Goal: Task Accomplishment & Management: Complete application form

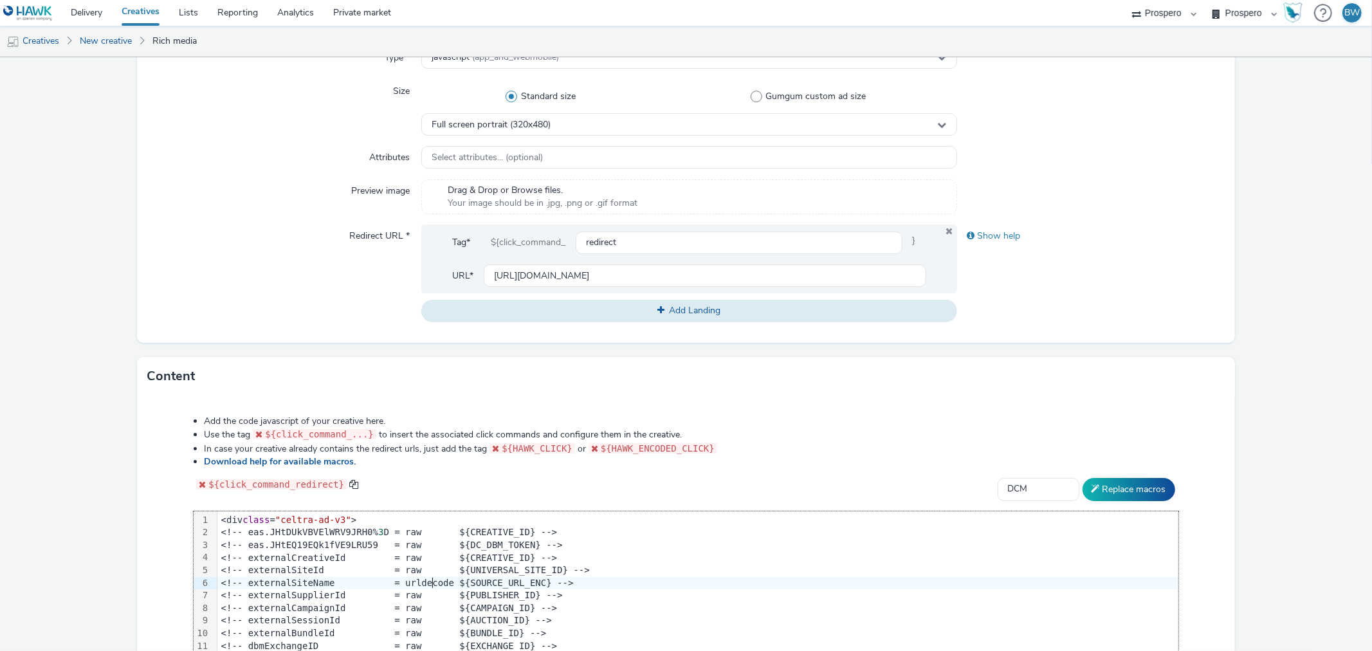
scroll to position [473, 0]
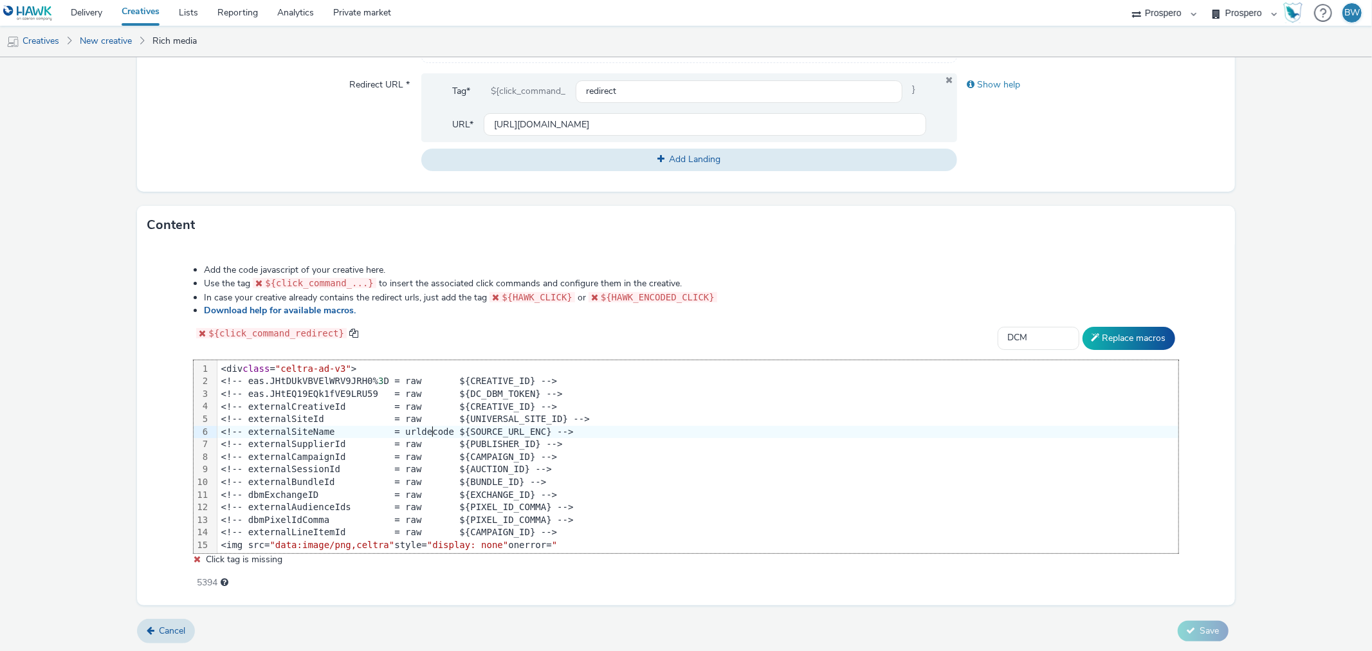
click at [179, 414] on div "Add the code javascript of your creative here. Use the tag ${click_command_...}…" at bounding box center [685, 420] width 1076 height 330
click at [1039, 339] on select "Select adserver Sizmek DCM Adform Sting" at bounding box center [1038, 338] width 82 height 23
click at [997, 327] on select "Select adserver Sizmek DCM Adform Sting" at bounding box center [1038, 338] width 82 height 23
click at [1019, 343] on select "Select adserver Sizmek DCM Adform Sting" at bounding box center [1038, 338] width 82 height 23
click at [997, 327] on select "Select adserver Sizmek DCM Adform Sting" at bounding box center [1038, 338] width 82 height 23
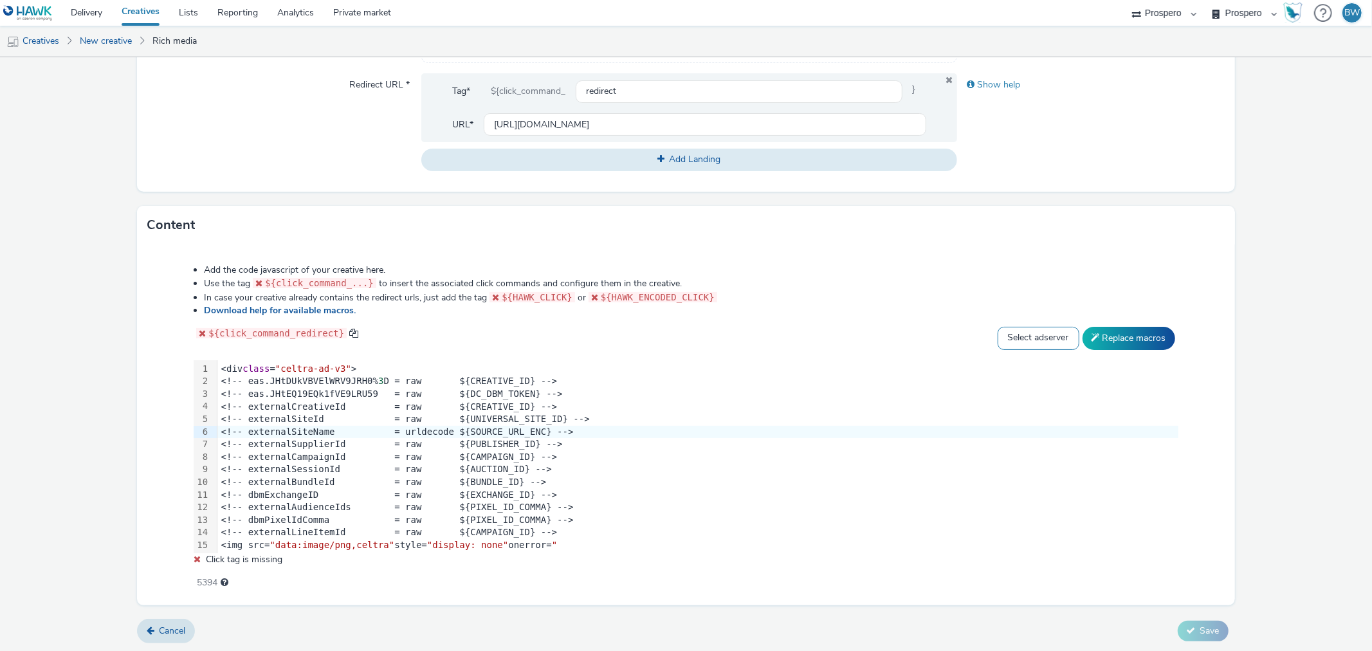
click at [1017, 338] on select "Select adserver Sizmek DCM Adform Sting" at bounding box center [1038, 338] width 82 height 23
click at [997, 327] on select "Select adserver Sizmek DCM Adform Sting" at bounding box center [1038, 338] width 82 height 23
click at [1094, 329] on button "Replace macros" at bounding box center [1128, 338] width 93 height 23
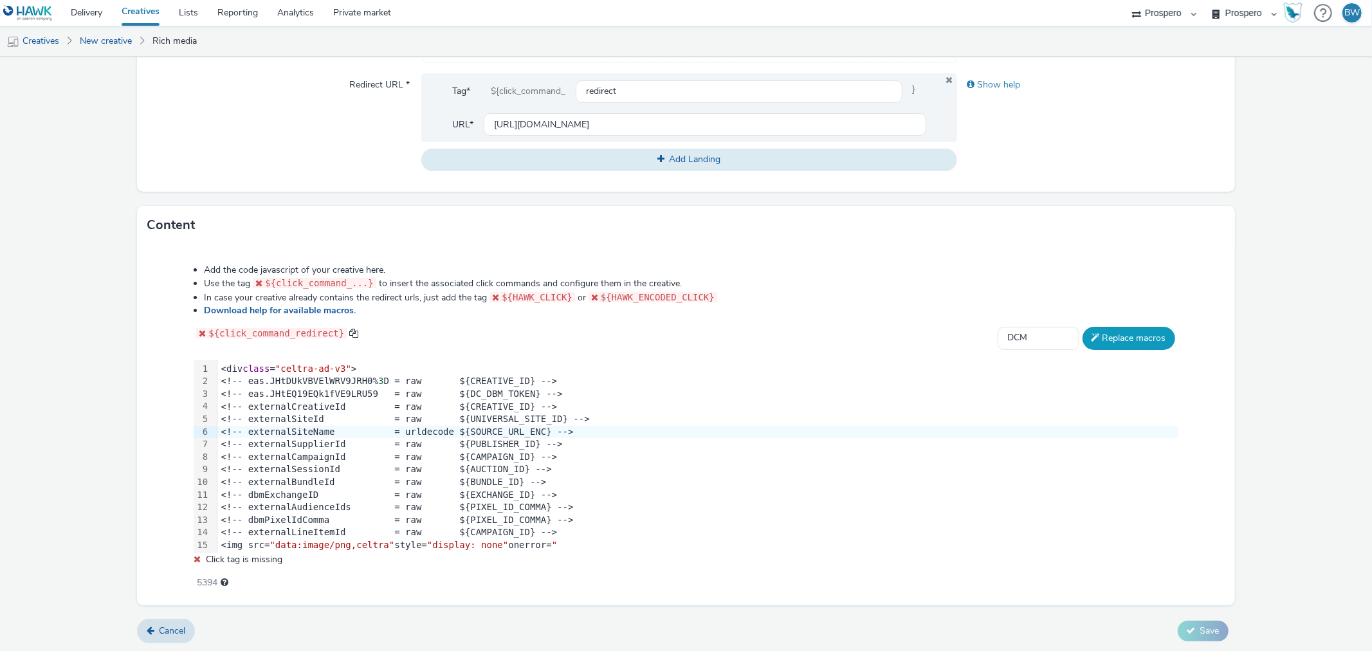
click at [1094, 329] on button "Replace macros" at bounding box center [1128, 338] width 93 height 23
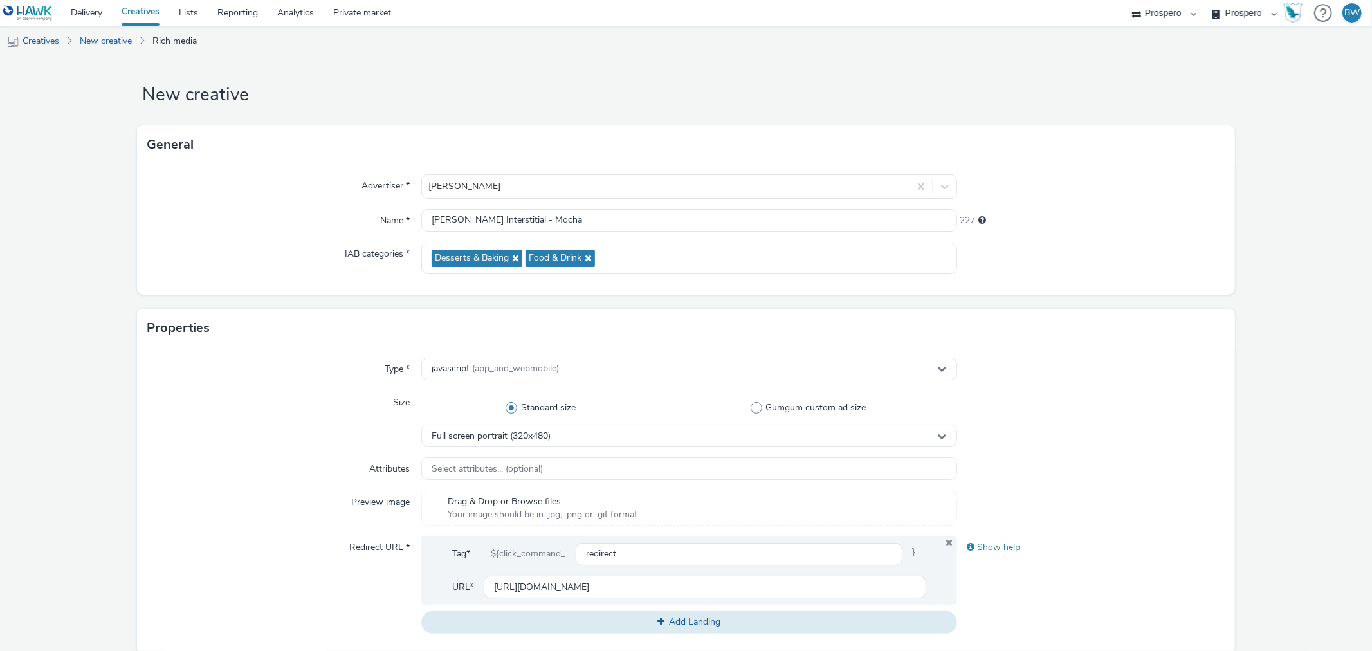
scroll to position [0, 0]
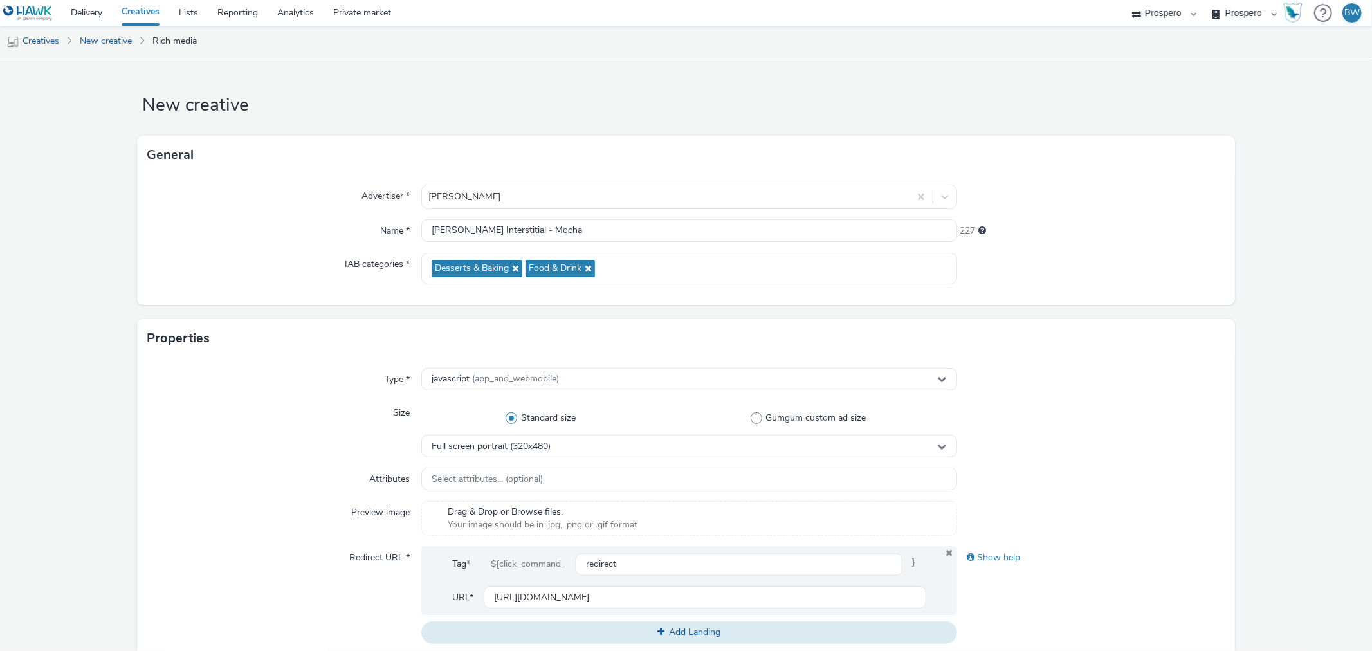
click at [239, 462] on div "Type * javascript (app_and_webmobile) Size Standard size Gumgum custom ad size …" at bounding box center [685, 511] width 1097 height 307
click at [480, 371] on div "javascript (app_and_webmobile)" at bounding box center [688, 379] width 535 height 23
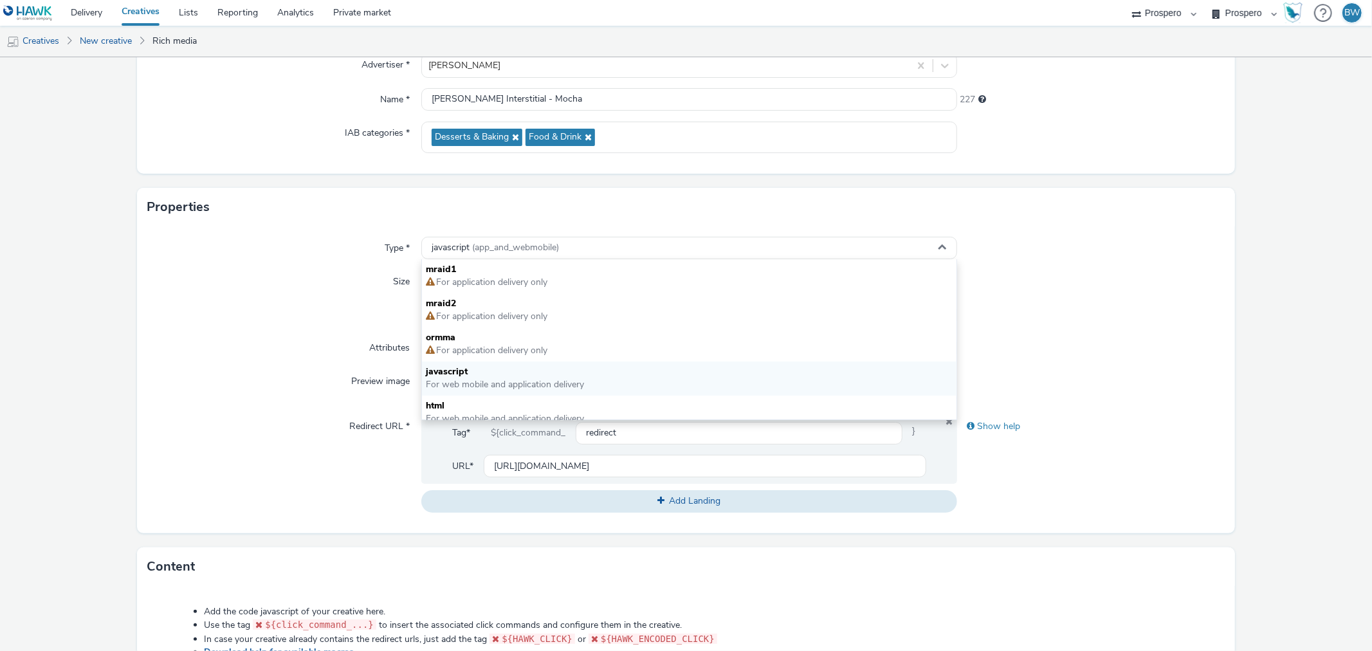
scroll to position [143, 0]
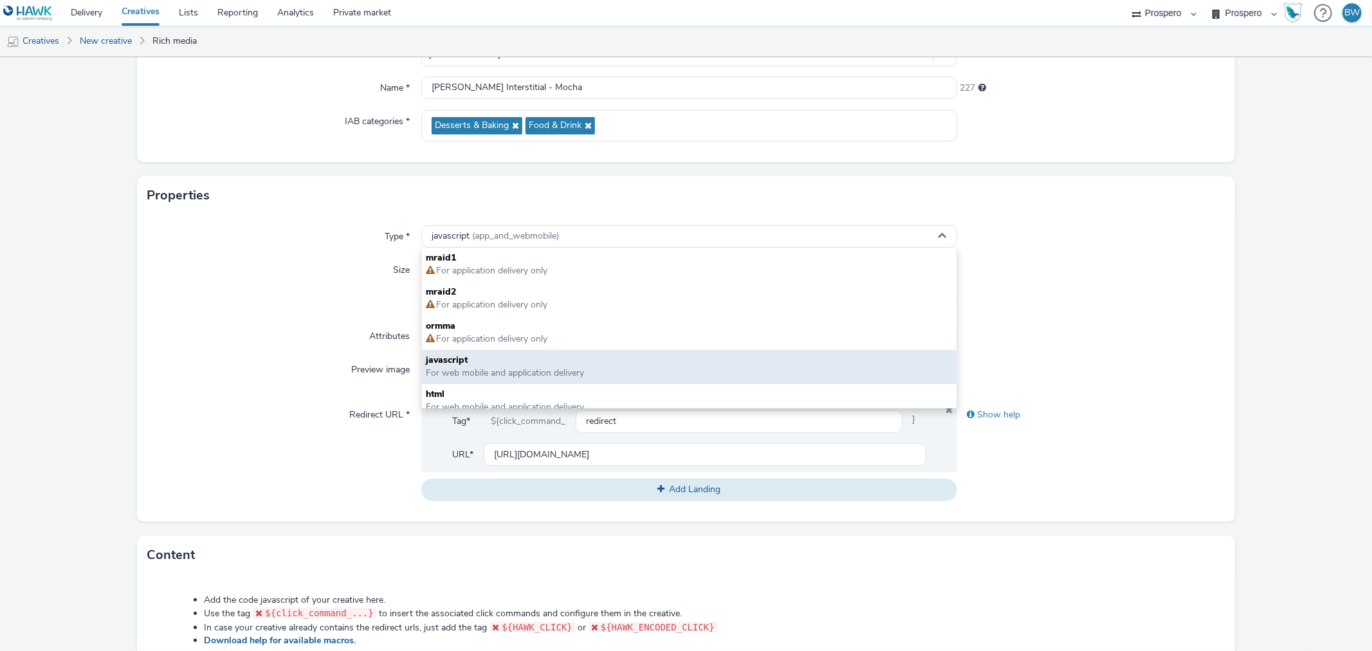
click at [455, 363] on span "javascript" at bounding box center [689, 360] width 526 height 13
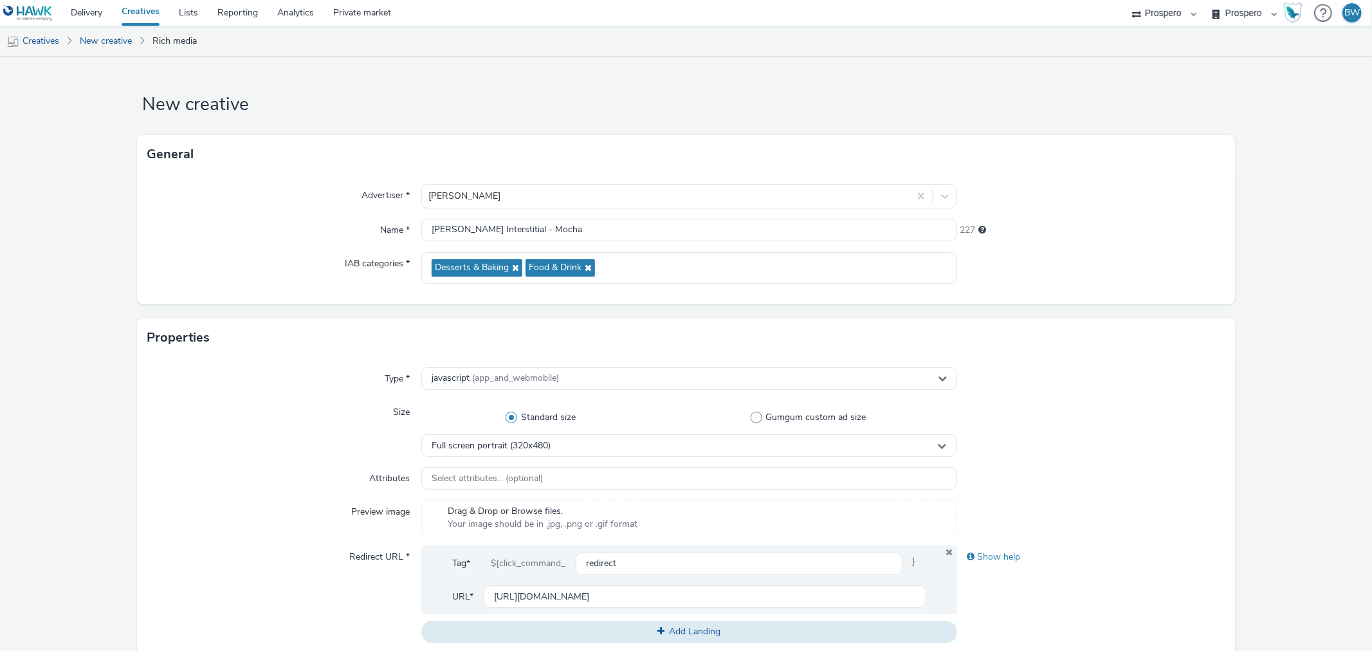
scroll to position [0, 0]
click at [322, 371] on div "Type *" at bounding box center [284, 379] width 274 height 23
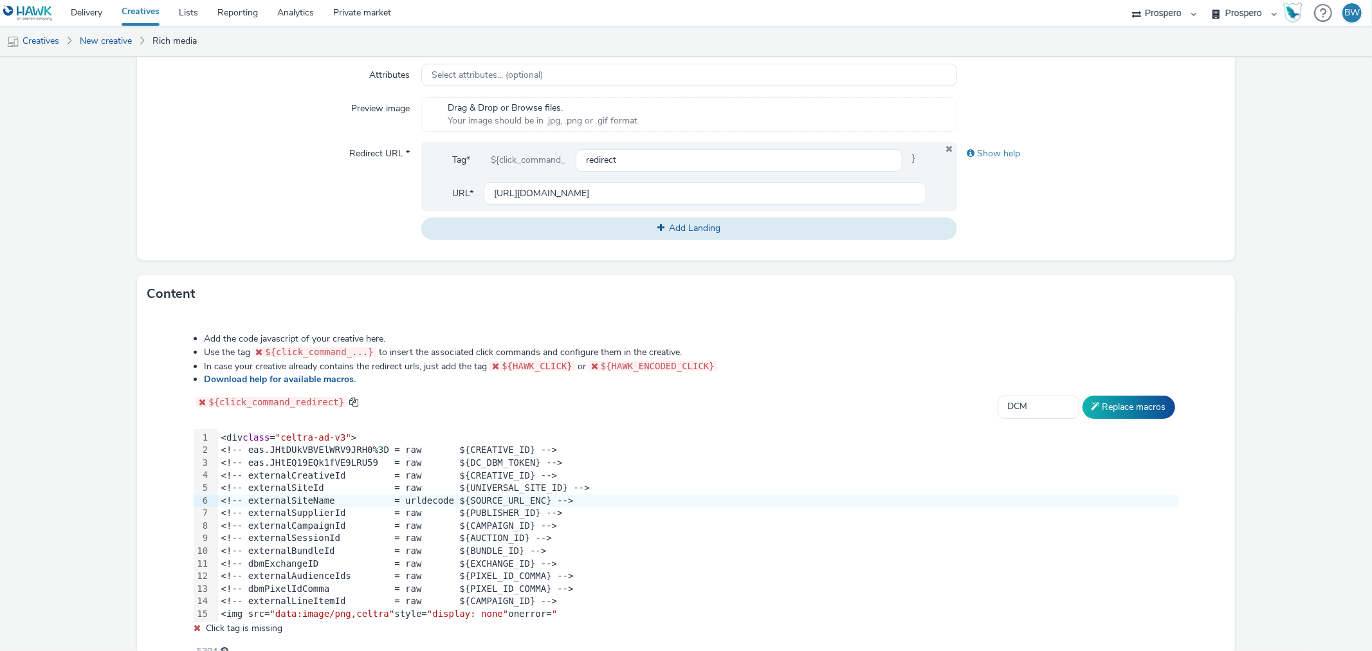
scroll to position [473, 0]
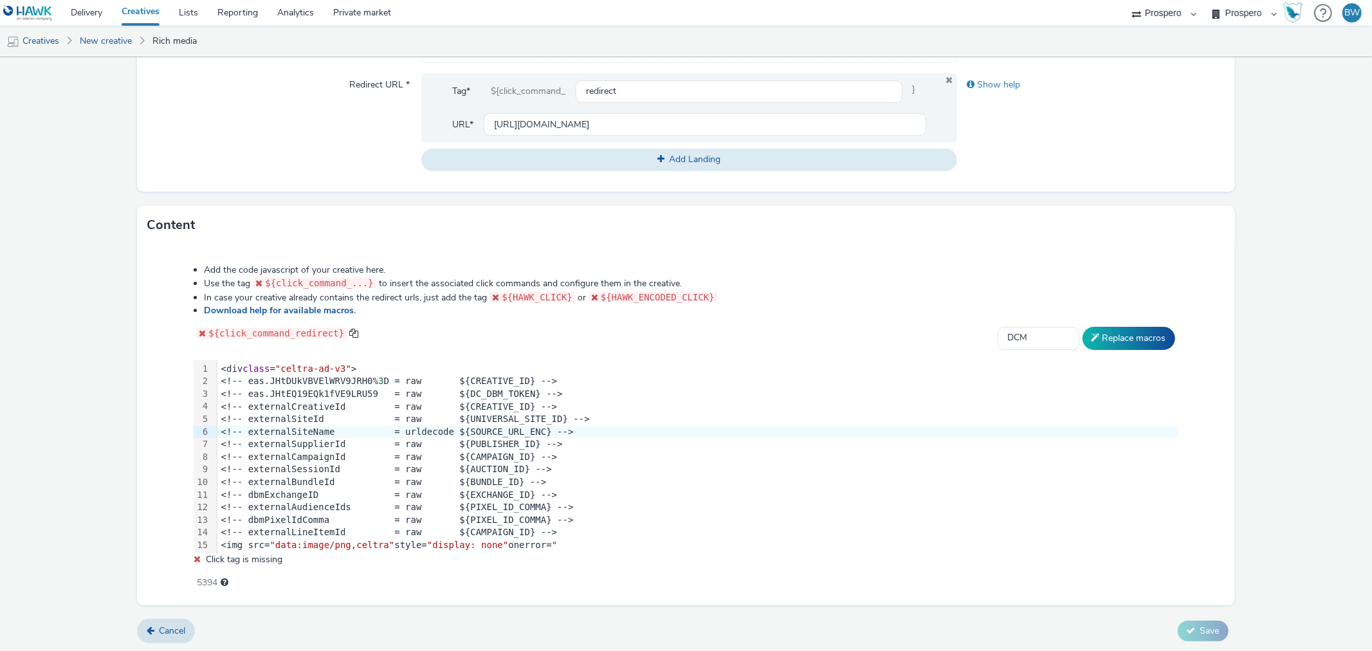
click at [1012, 320] on div "Add the code javascript of your creative here. Use the tag ${click_command_...}…" at bounding box center [685, 420] width 1076 height 330
click at [1017, 329] on select "Select adserver Sizmek DCM Adform Sting" at bounding box center [1038, 338] width 82 height 23
click at [997, 327] on select "Select adserver Sizmek DCM Adform Sting" at bounding box center [1038, 338] width 82 height 23
click at [1097, 337] on button "Replace macros" at bounding box center [1128, 338] width 93 height 23
click at [1039, 336] on select "Select adserver Sizmek DCM Adform Sting" at bounding box center [1038, 338] width 82 height 23
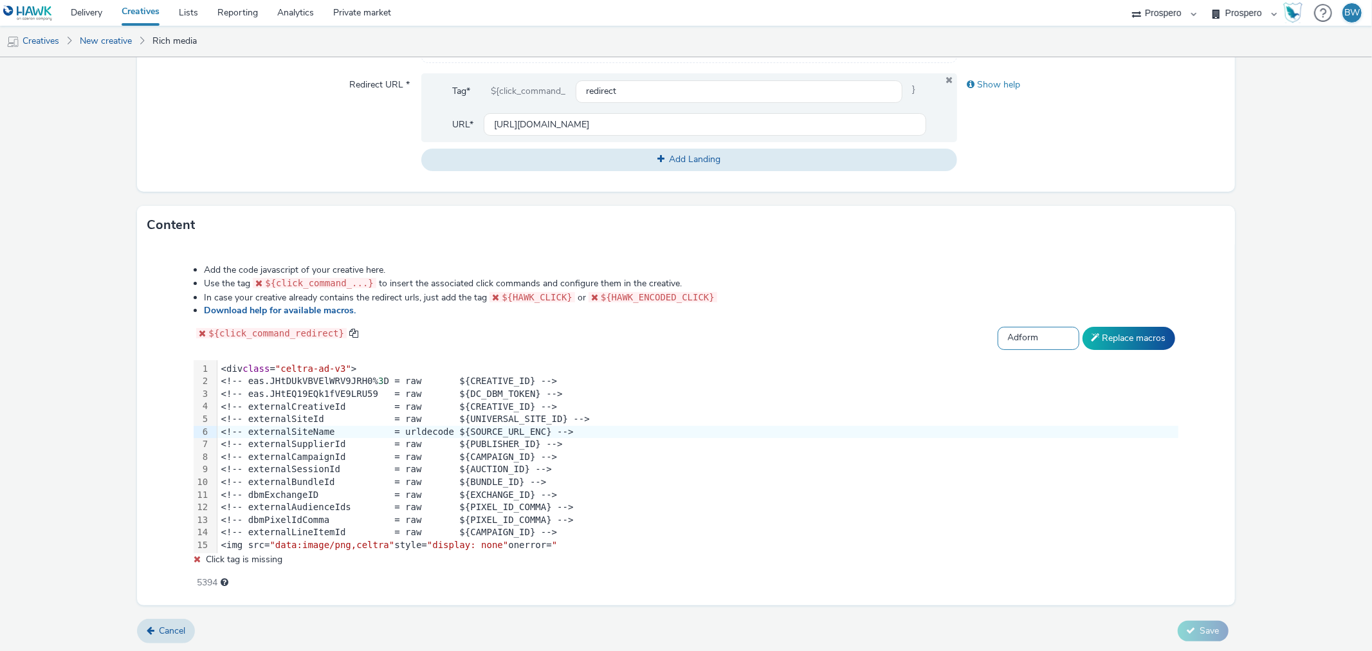
click at [997, 327] on select "Select adserver Sizmek DCM Adform Sting" at bounding box center [1038, 338] width 82 height 23
click at [1095, 339] on button "Replace macros" at bounding box center [1128, 338] width 93 height 23
click at [1045, 341] on select "Select adserver Sizmek DCM Adform Sting" at bounding box center [1038, 338] width 82 height 23
select select "dcm"
click at [997, 327] on select "Select adserver Sizmek DCM Adform Sting" at bounding box center [1038, 338] width 82 height 23
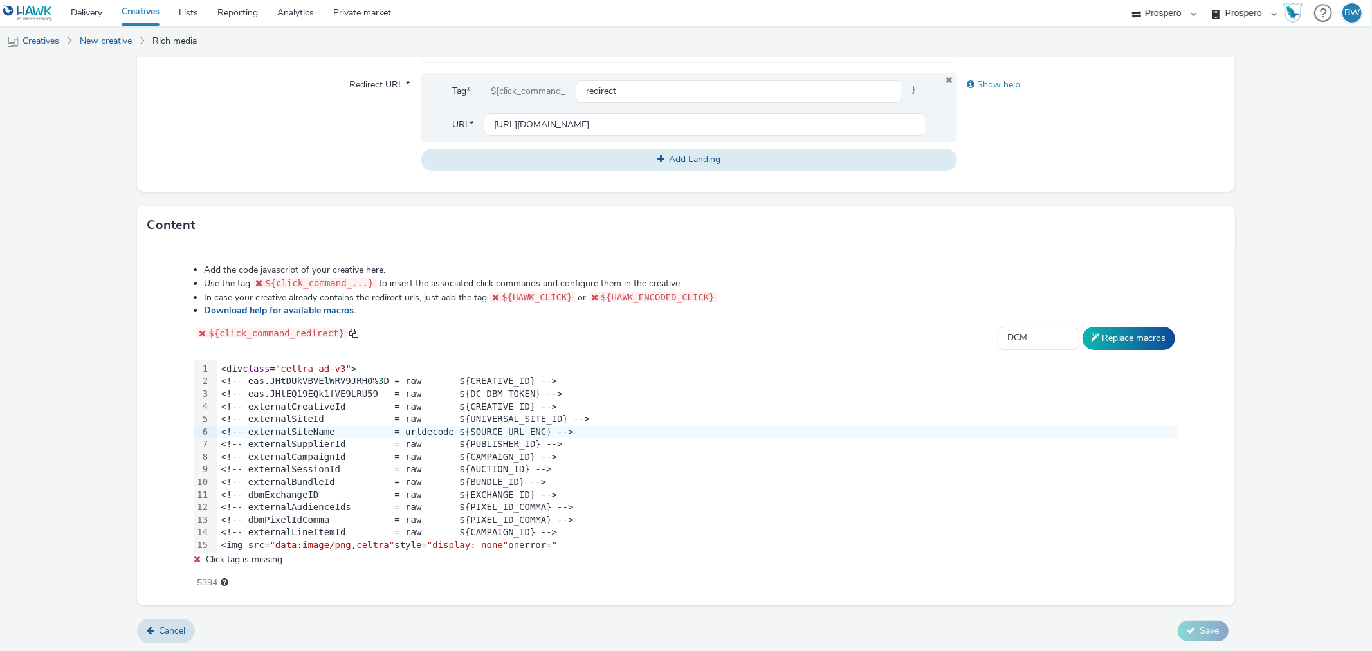
click at [1097, 318] on div "Add the code javascript of your creative here. Use the tag ${click_command_...}…" at bounding box center [685, 420] width 1076 height 330
click at [1097, 327] on button "Replace macros" at bounding box center [1128, 338] width 93 height 23
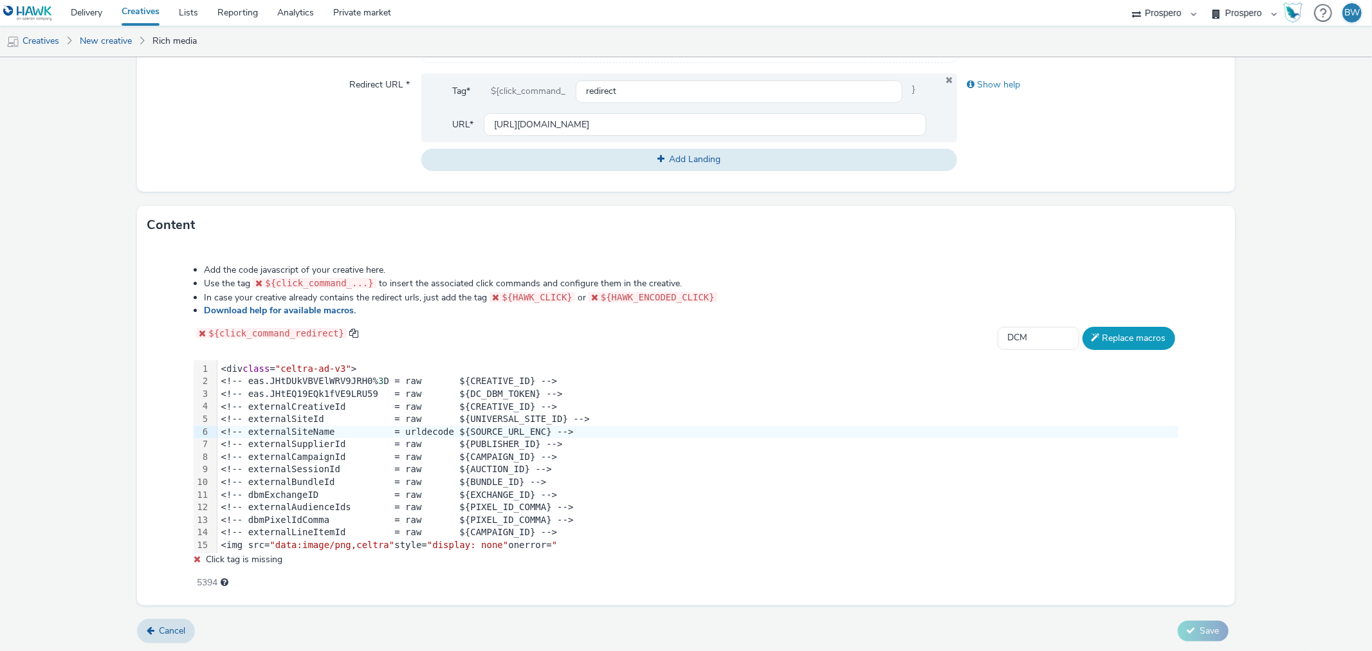
click at [1097, 327] on button "Replace macros" at bounding box center [1128, 338] width 93 height 23
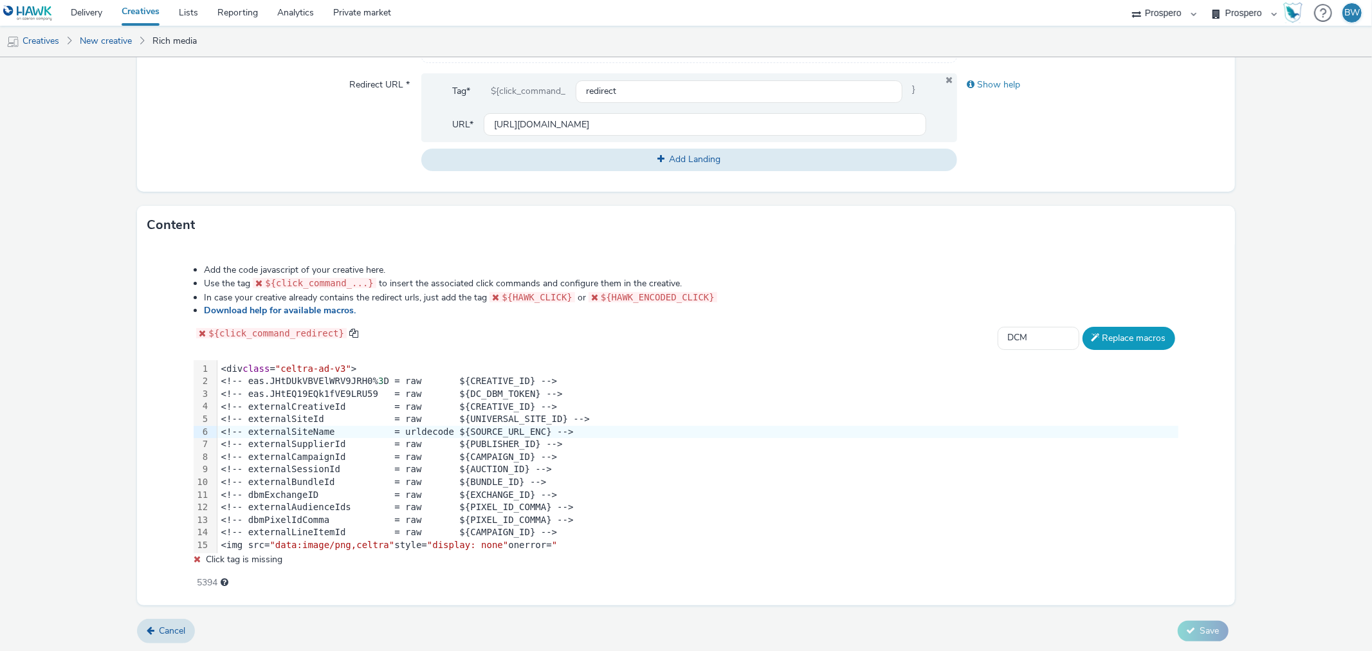
click at [1097, 327] on button "Replace macros" at bounding box center [1128, 338] width 93 height 23
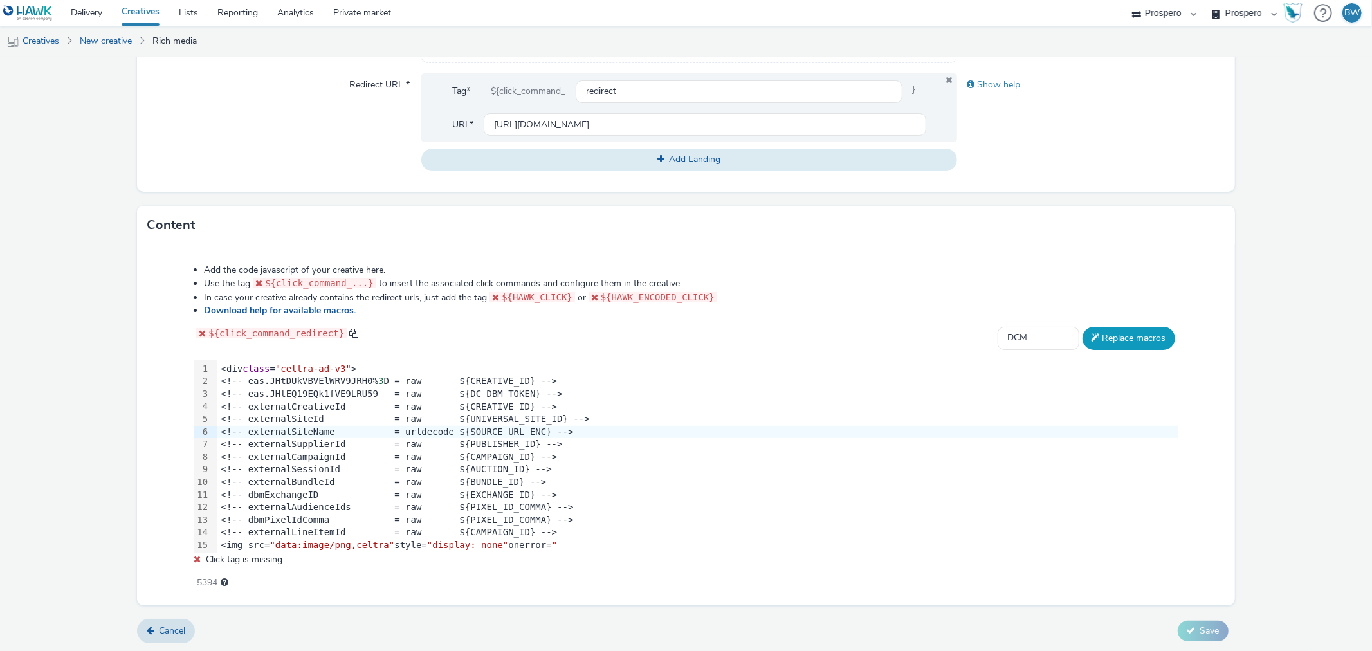
click at [1097, 327] on button "Replace macros" at bounding box center [1128, 338] width 93 height 23
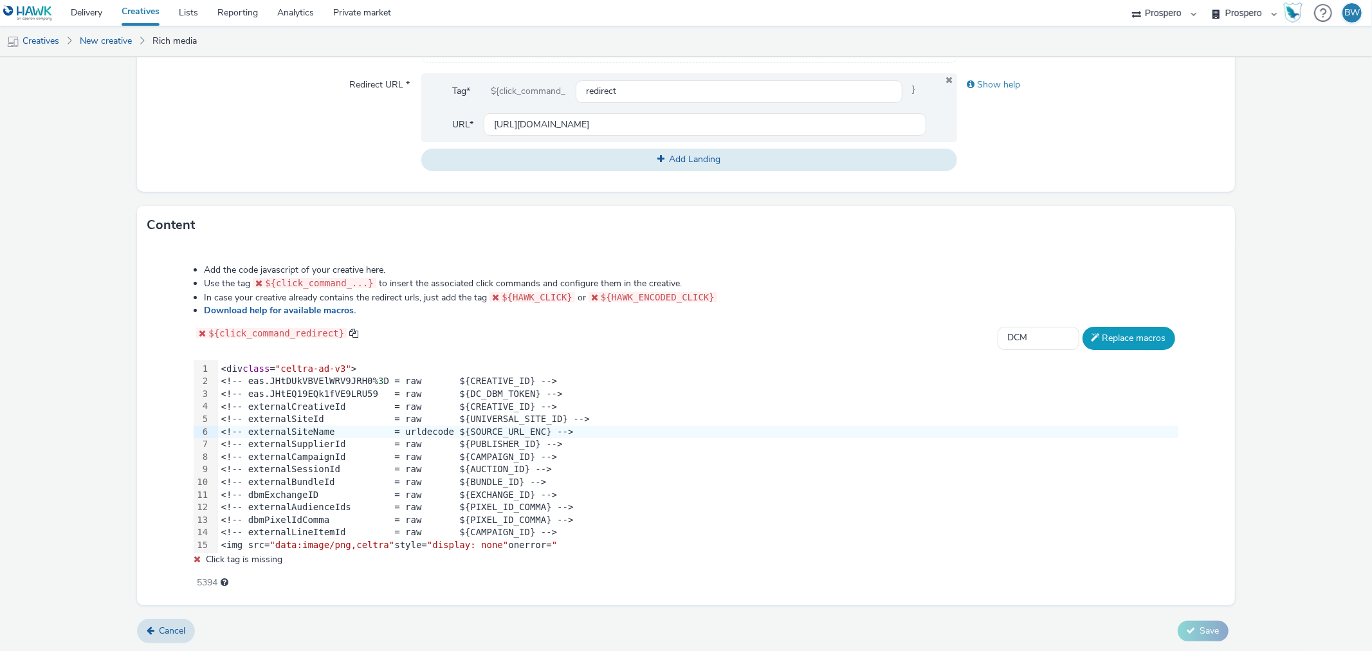
click at [1097, 327] on button "Replace macros" at bounding box center [1128, 338] width 93 height 23
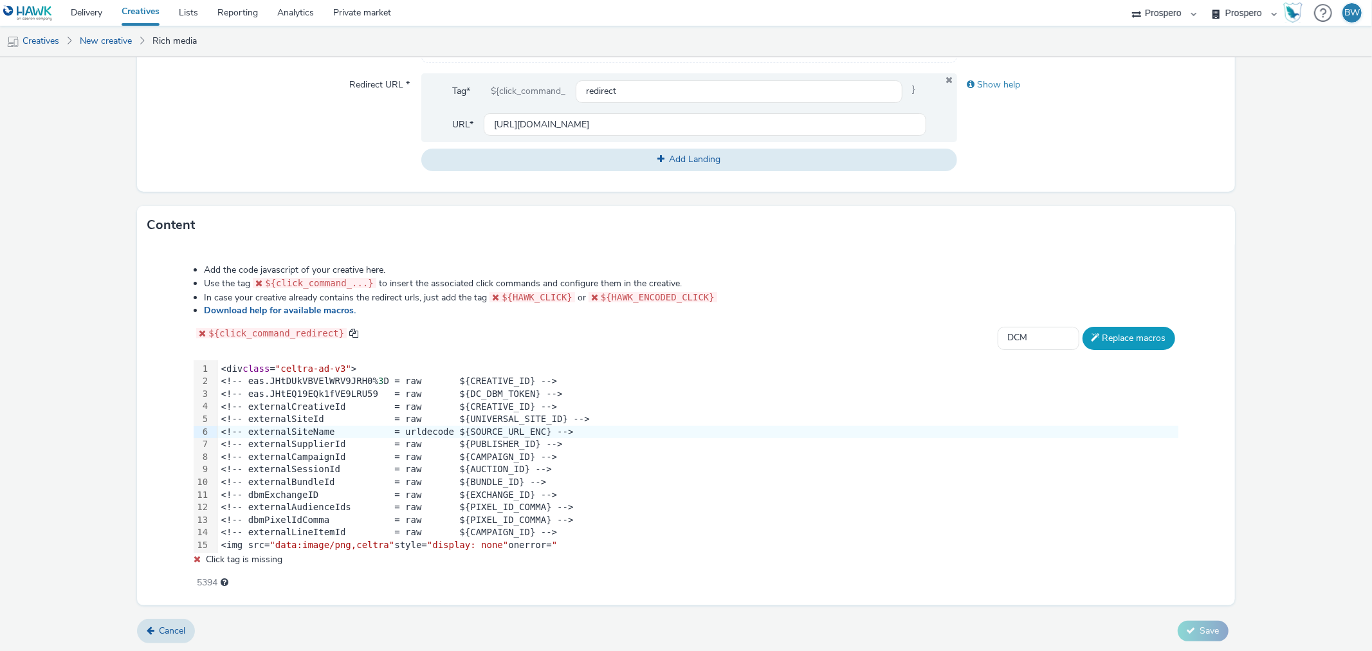
click at [1097, 327] on button "Replace macros" at bounding box center [1128, 338] width 93 height 23
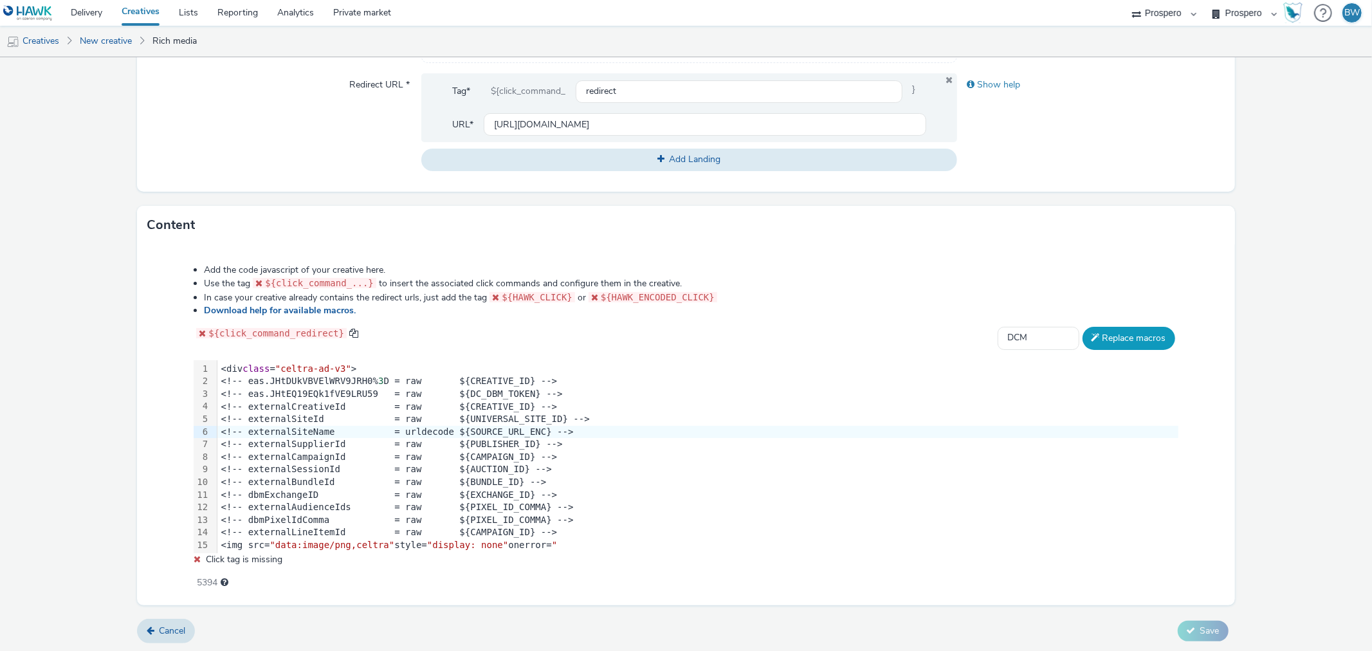
click at [1097, 327] on button "Replace macros" at bounding box center [1128, 338] width 93 height 23
drag, startPoint x: 233, startPoint y: 300, endPoint x: 403, endPoint y: 292, distance: 169.9
click at [403, 292] on li "In case your creative already contains the redirect urls, just add the tag ${HA…" at bounding box center [691, 298] width 974 height 14
click at [404, 292] on li "In case your creative already contains the redirect urls, just add the tag ${HA…" at bounding box center [691, 298] width 974 height 14
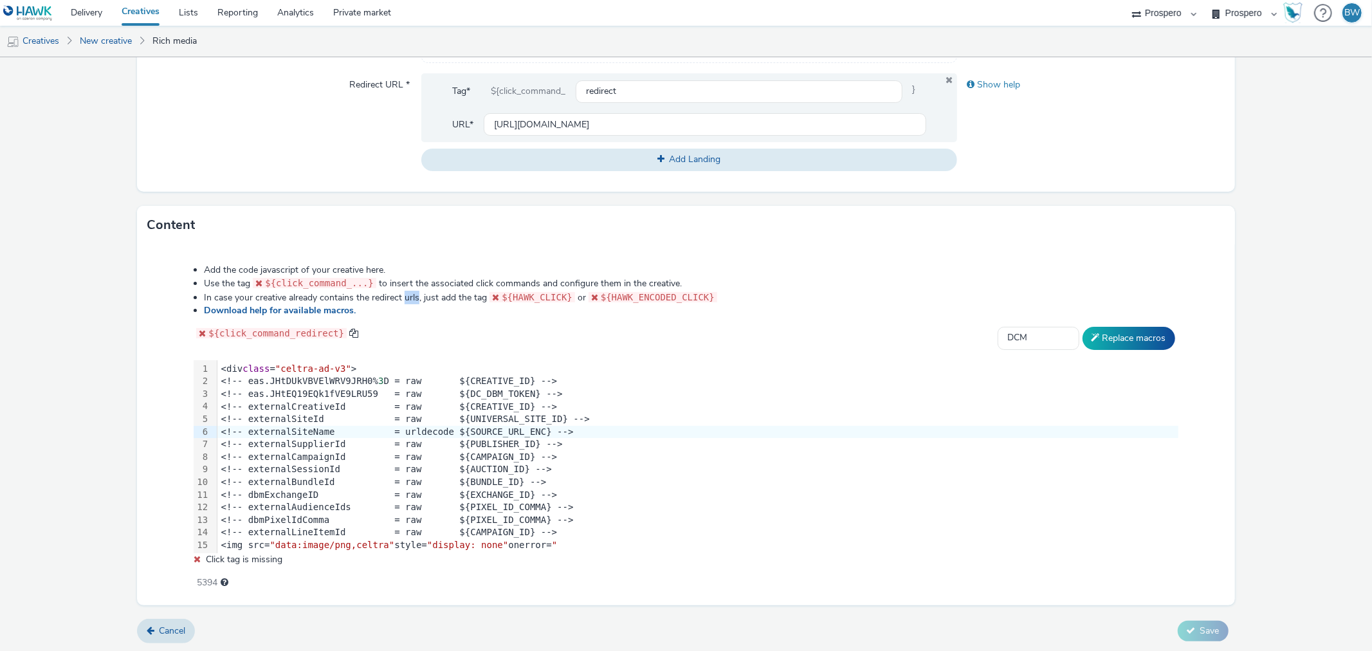
click at [404, 292] on li "In case your creative already contains the redirect urls, just add the tag ${HA…" at bounding box center [691, 298] width 974 height 14
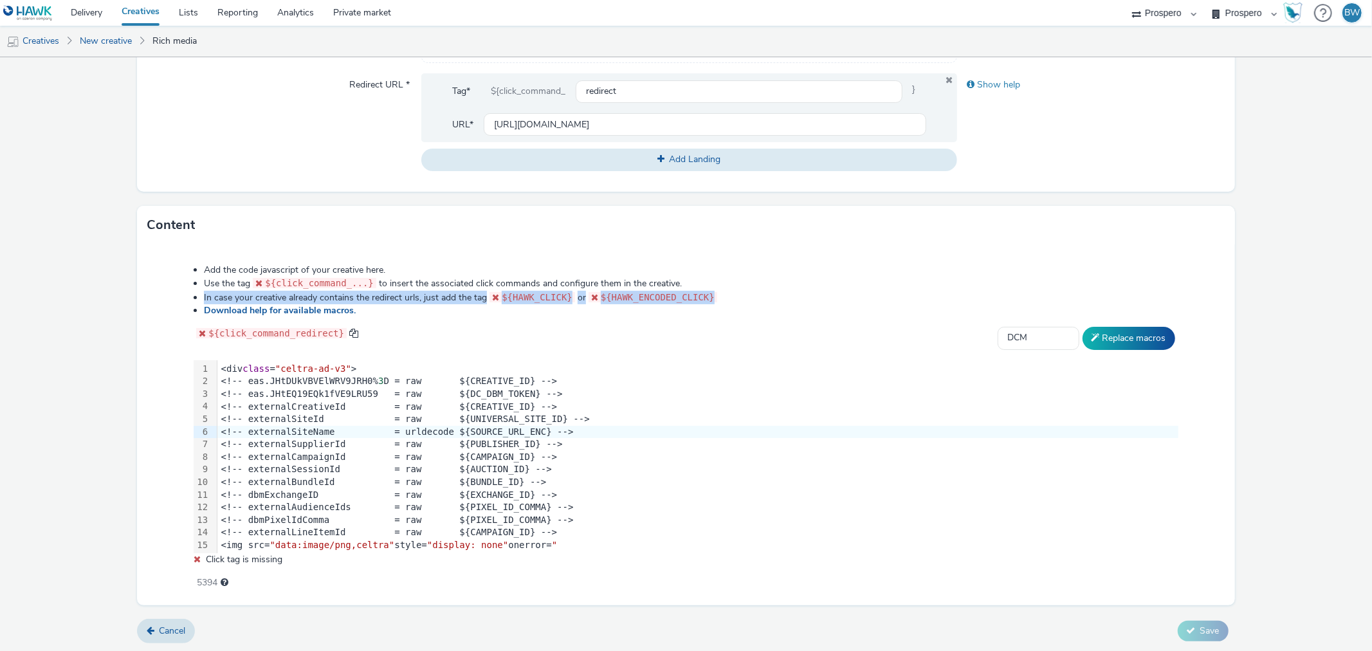
click at [404, 292] on li "In case your creative already contains the redirect urls, just add the tag ${HA…" at bounding box center [691, 298] width 974 height 14
click at [440, 291] on li "In case your creative already contains the redirect urls, just add the tag ${HA…" at bounding box center [691, 298] width 974 height 14
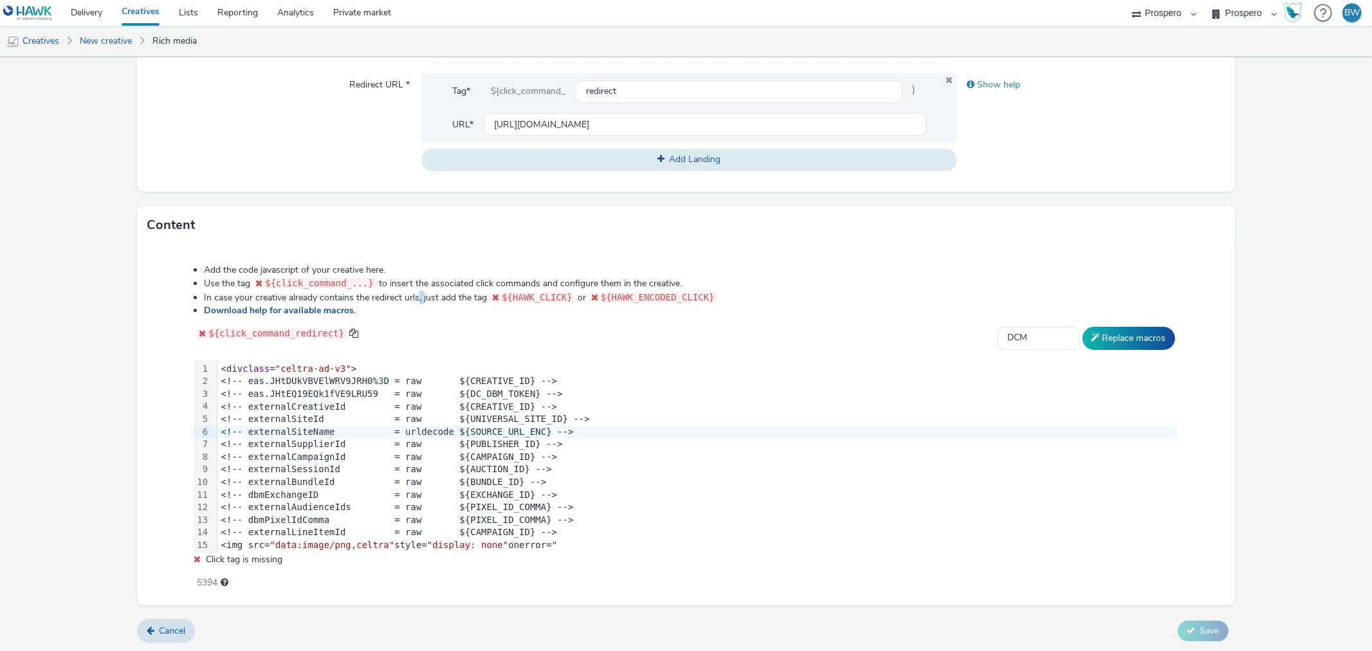
drag, startPoint x: 417, startPoint y: 292, endPoint x: 472, endPoint y: 293, distance: 55.3
click at [451, 292] on li "In case your creative already contains the redirect urls, just add the tag ${HA…" at bounding box center [691, 298] width 974 height 14
click at [472, 293] on li "In case your creative already contains the redirect urls, just add the tag ${HA…" at bounding box center [691, 298] width 974 height 14
drag, startPoint x: 486, startPoint y: 294, endPoint x: 593, endPoint y: 295, distance: 107.4
click at [593, 295] on li "In case your creative already contains the redirect urls, just add the tag ${HA…" at bounding box center [691, 298] width 974 height 14
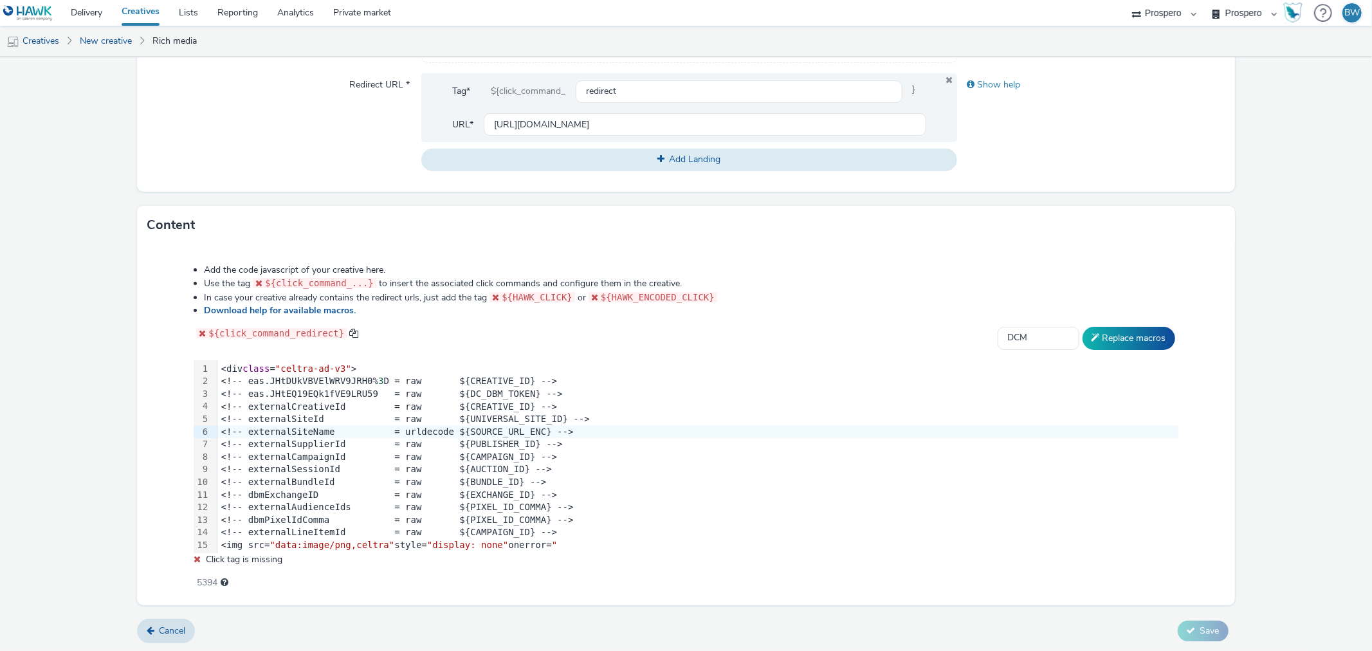
click at [626, 295] on span "${HAWK_ENCODED_CLICK}" at bounding box center [658, 297] width 114 height 10
drag, startPoint x: 203, startPoint y: 331, endPoint x: 266, endPoint y: 327, distance: 63.8
click at [266, 328] on code "${click_command_redirect}" at bounding box center [271, 333] width 150 height 10
click at [268, 328] on span "${click_command_redirect}" at bounding box center [276, 333] width 136 height 10
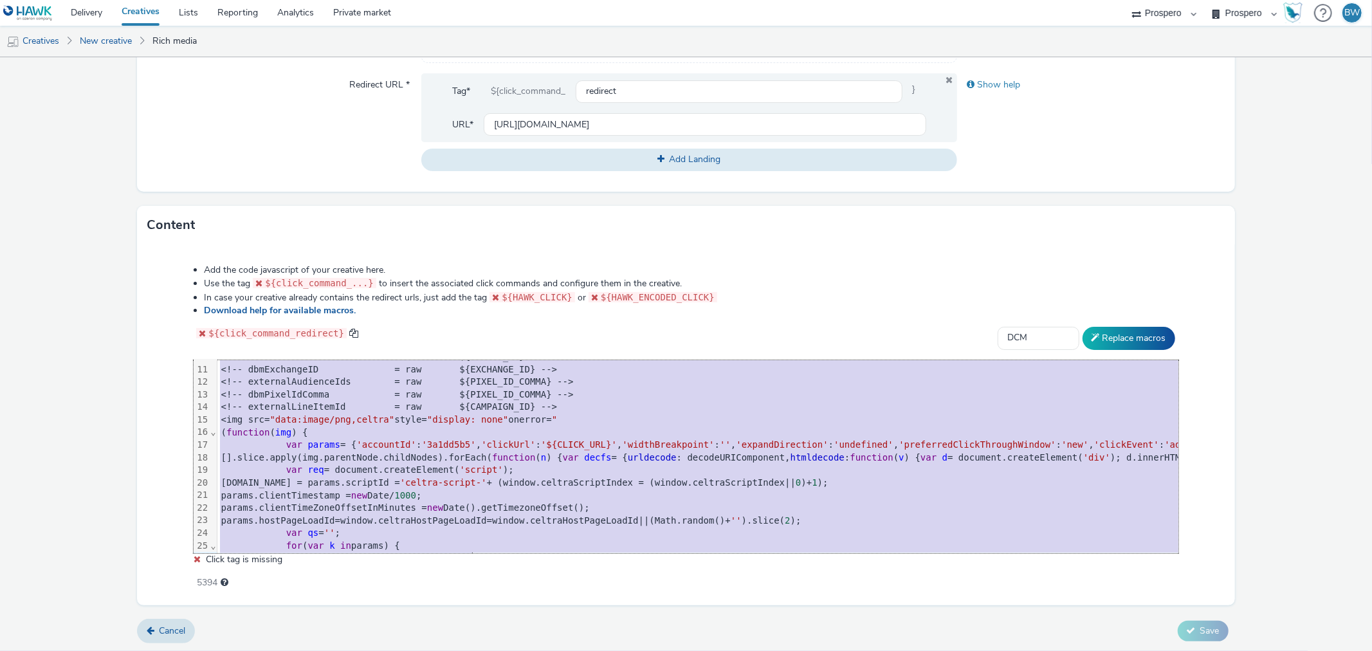
scroll to position [239, 0]
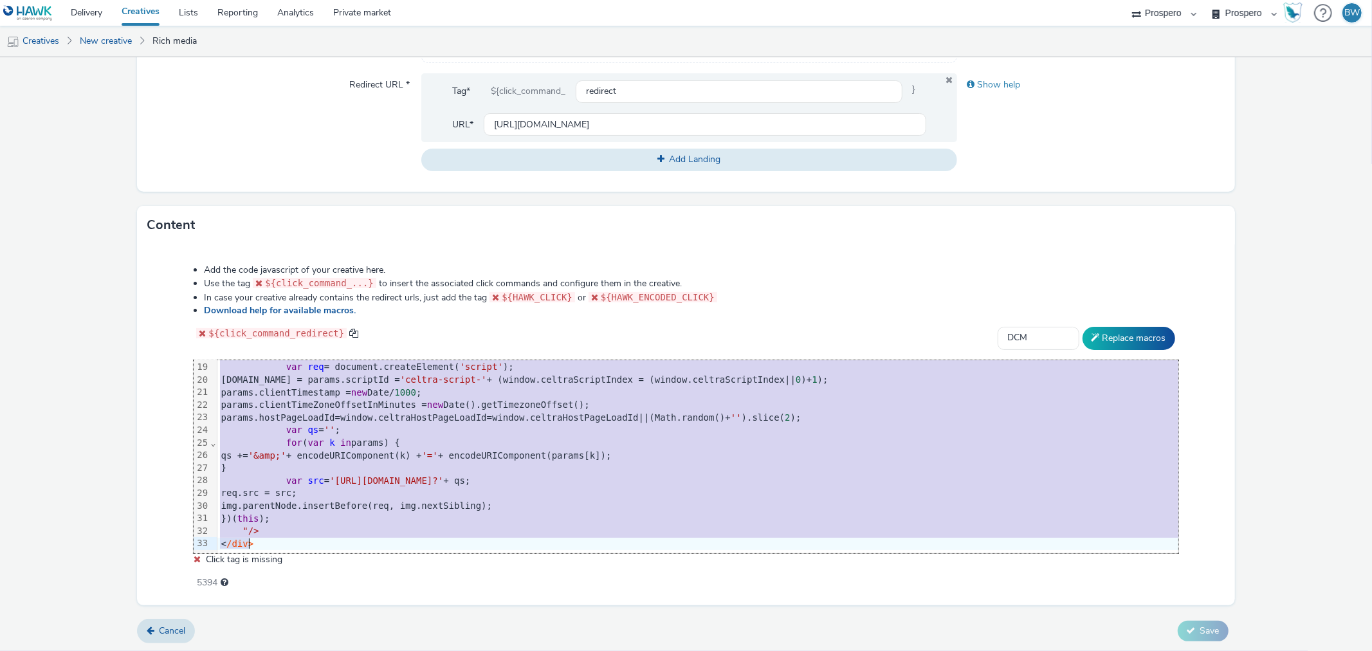
drag, startPoint x: 256, startPoint y: 367, endPoint x: 458, endPoint y: 569, distance: 285.6
click at [458, 565] on div "Add the code javascript of your creative here. Use the tag ${click_command_...}…" at bounding box center [685, 420] width 1076 height 330
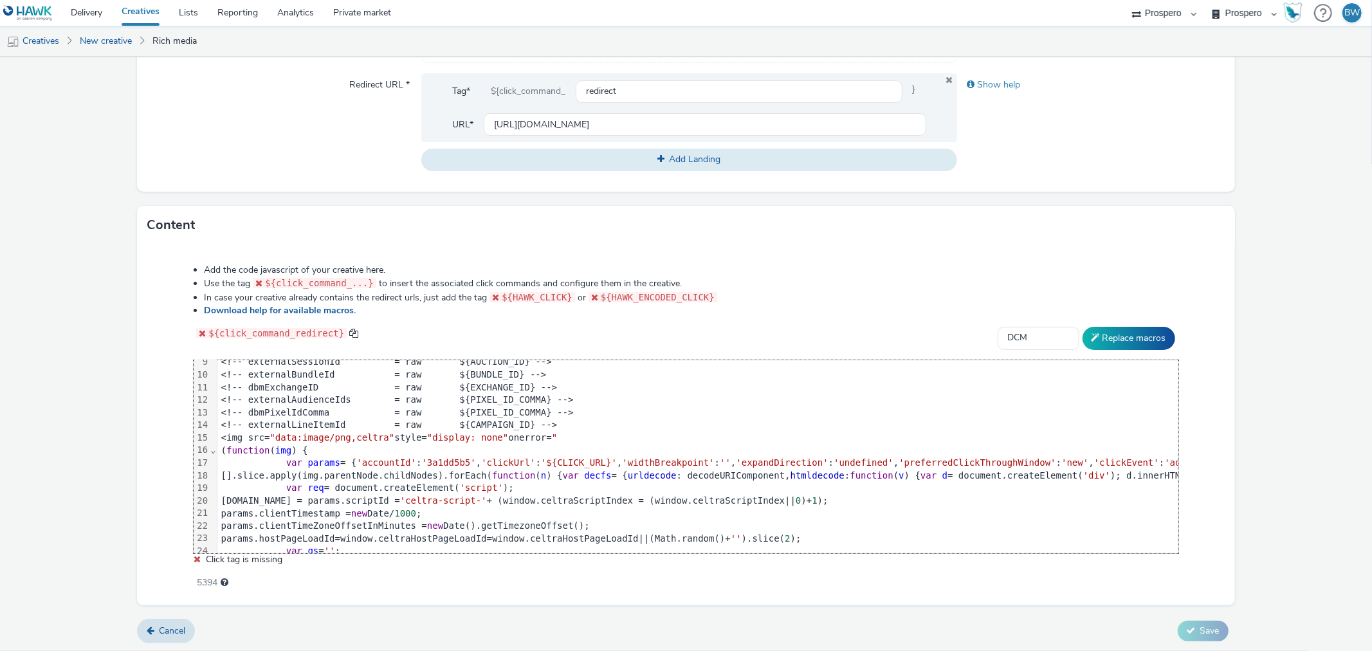
scroll to position [95, 0]
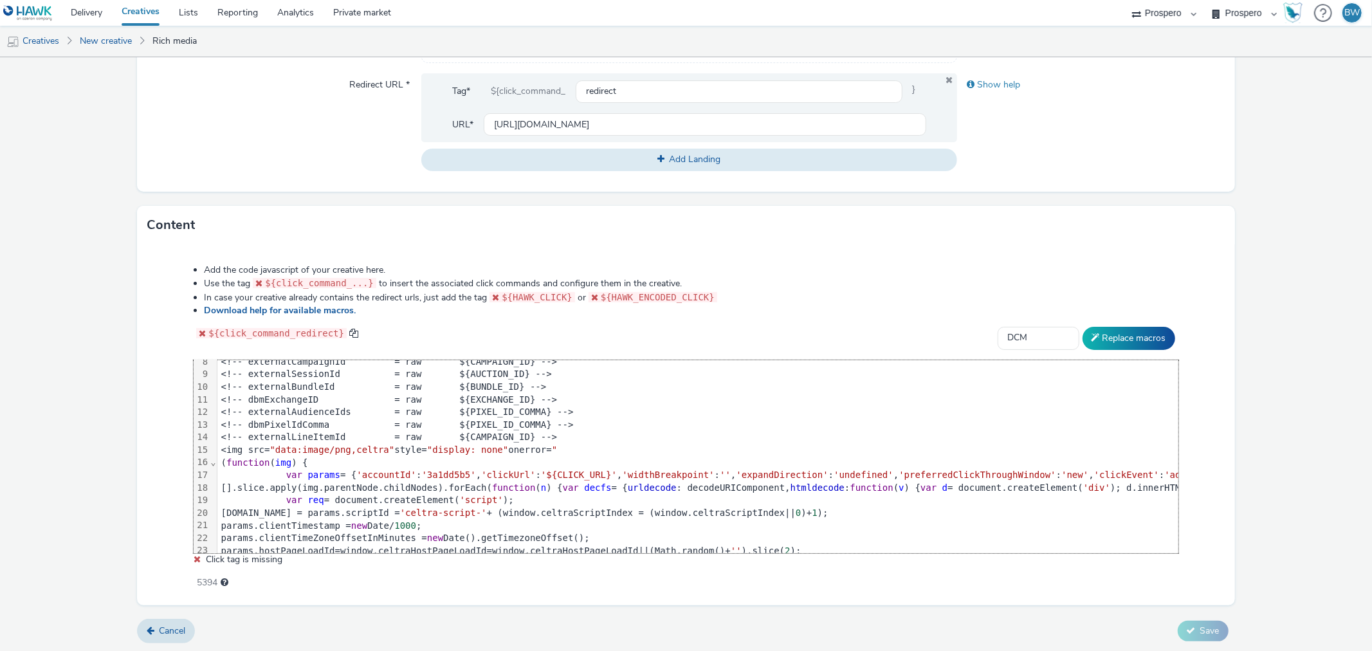
click at [557, 471] on span "CLICK_URL" at bounding box center [581, 474] width 49 height 10
click at [557, 474] on span "CLICK_URL" at bounding box center [581, 474] width 49 height 10
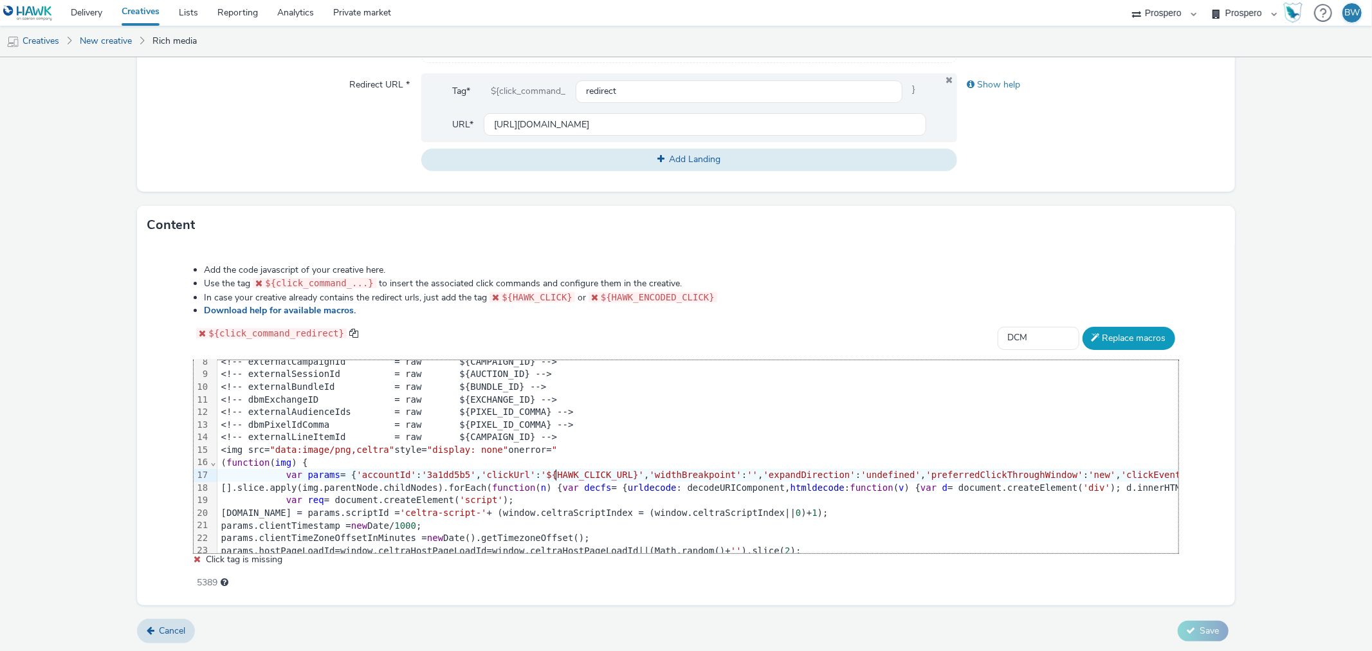
click at [1097, 338] on button "Replace macros" at bounding box center [1128, 338] width 93 height 23
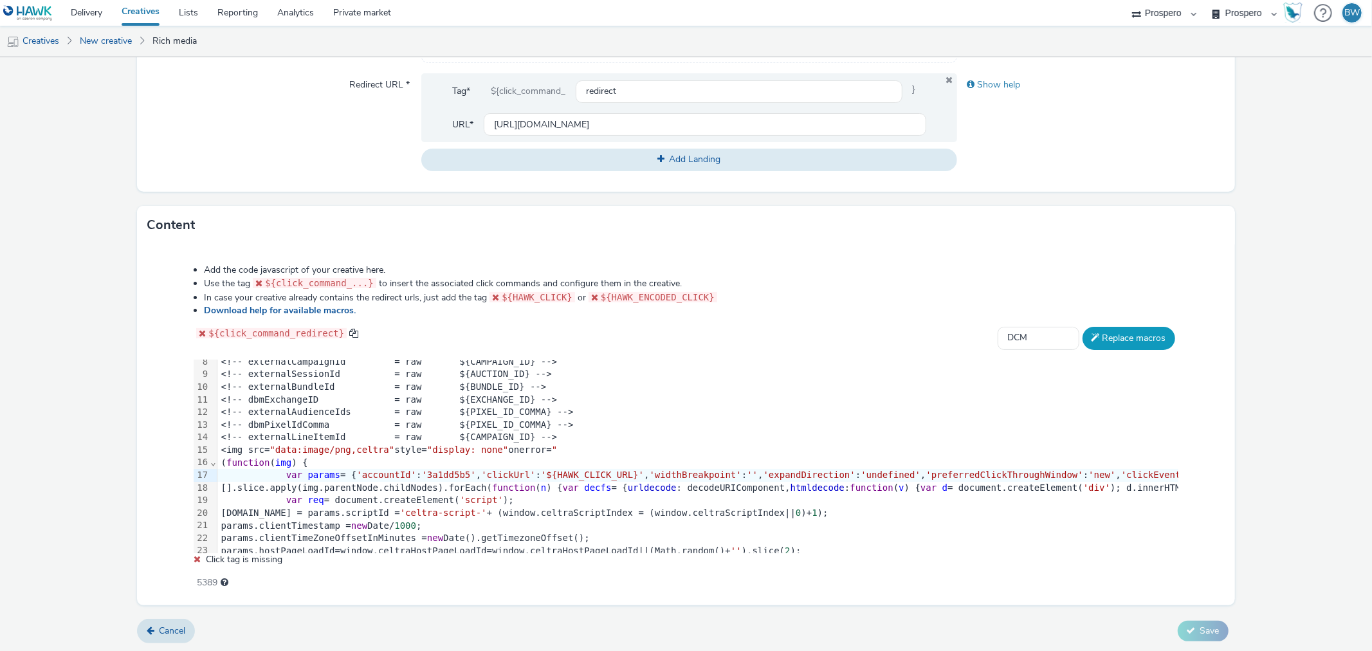
click at [1097, 338] on button "Replace macros" at bounding box center [1128, 338] width 93 height 23
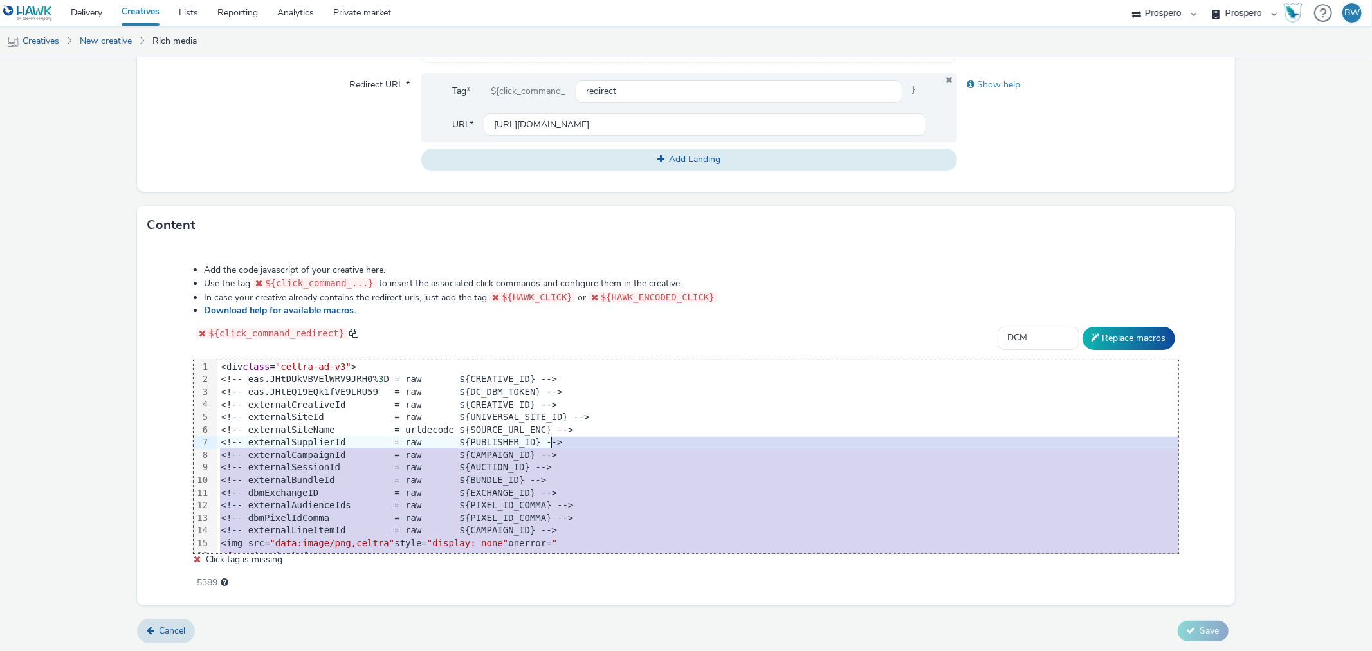
scroll to position [0, 0]
drag, startPoint x: 853, startPoint y: 476, endPoint x: 693, endPoint y: 442, distance: 163.1
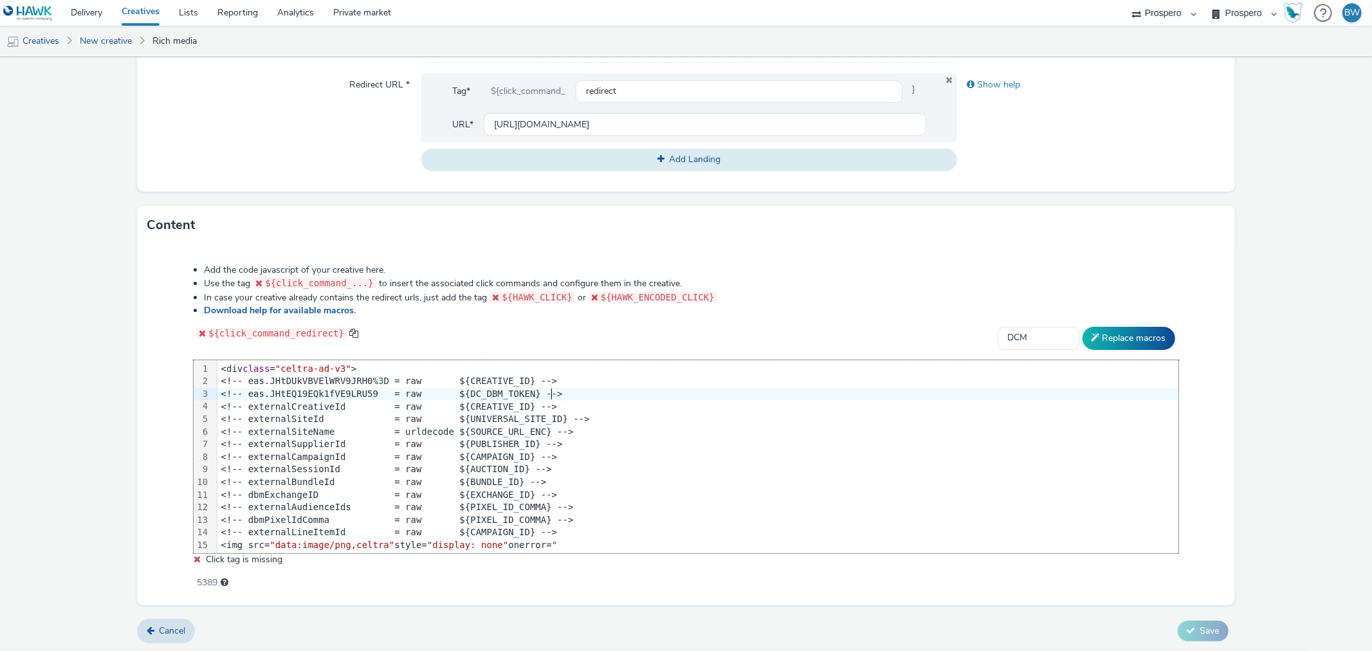
click at [152, 565] on icon at bounding box center [151, 630] width 8 height 9
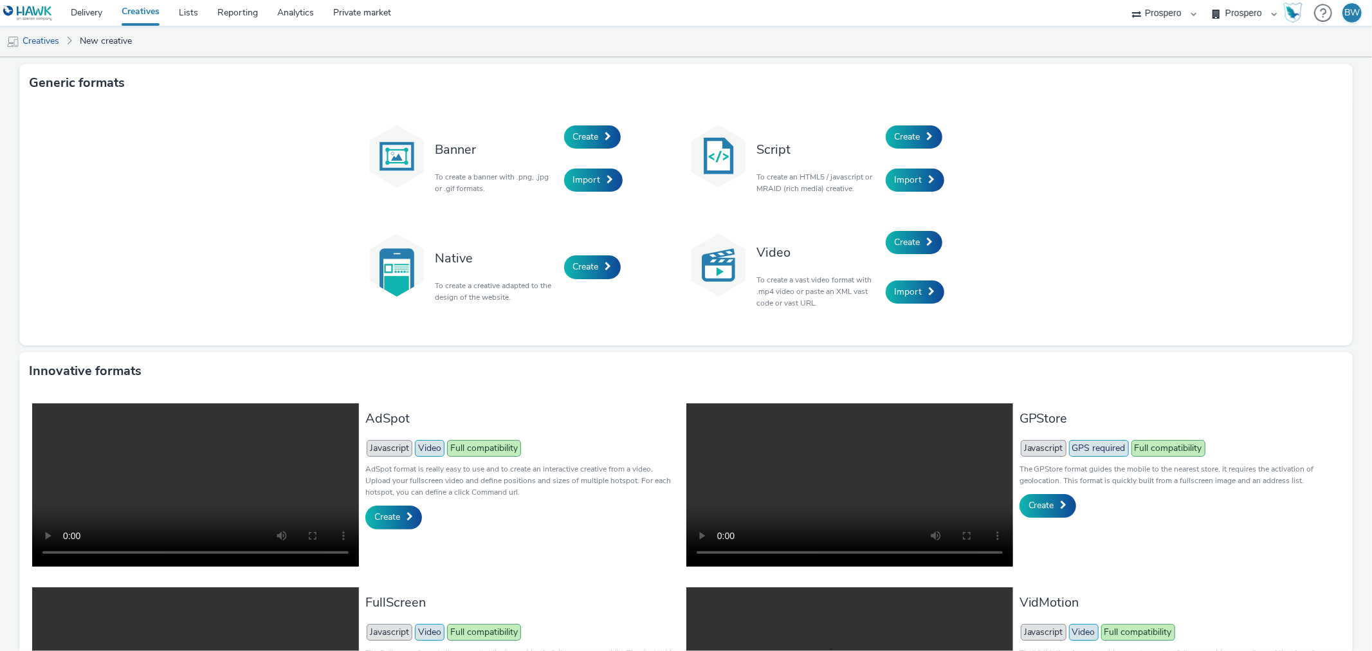
click at [34, 9] on img at bounding box center [28, 13] width 50 height 16
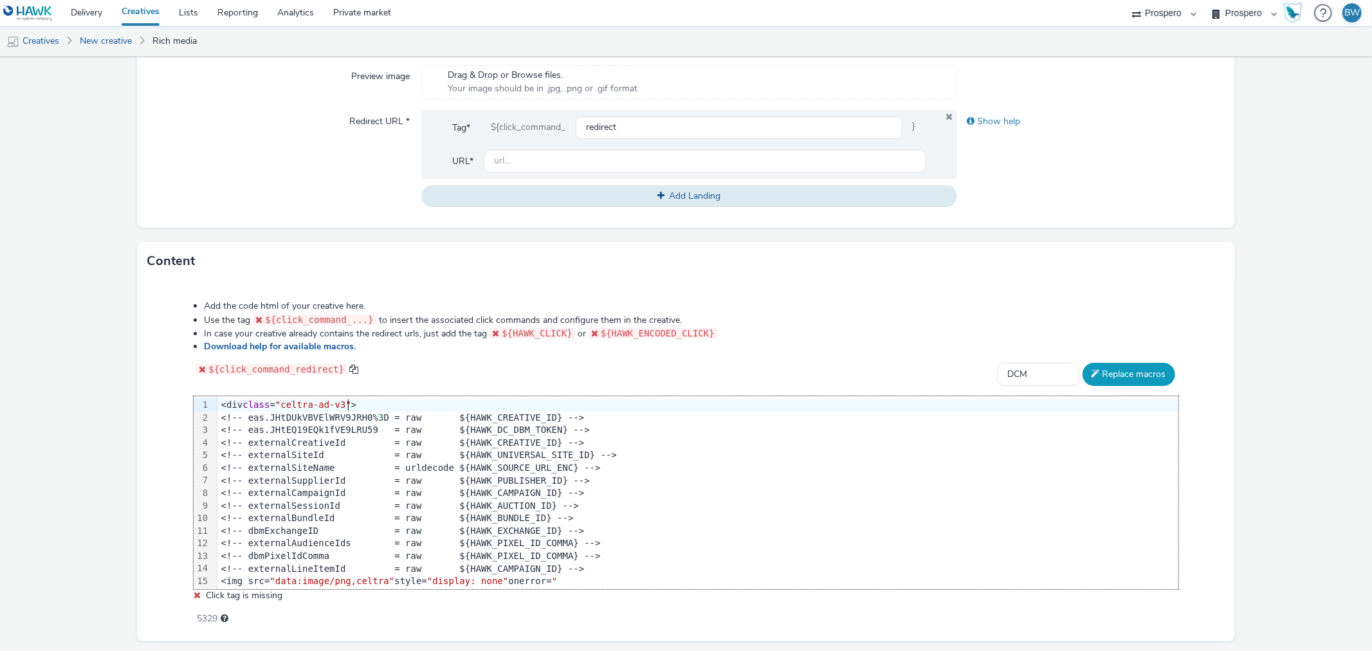
click at [1107, 371] on button "Replace macros" at bounding box center [1128, 374] width 93 height 23
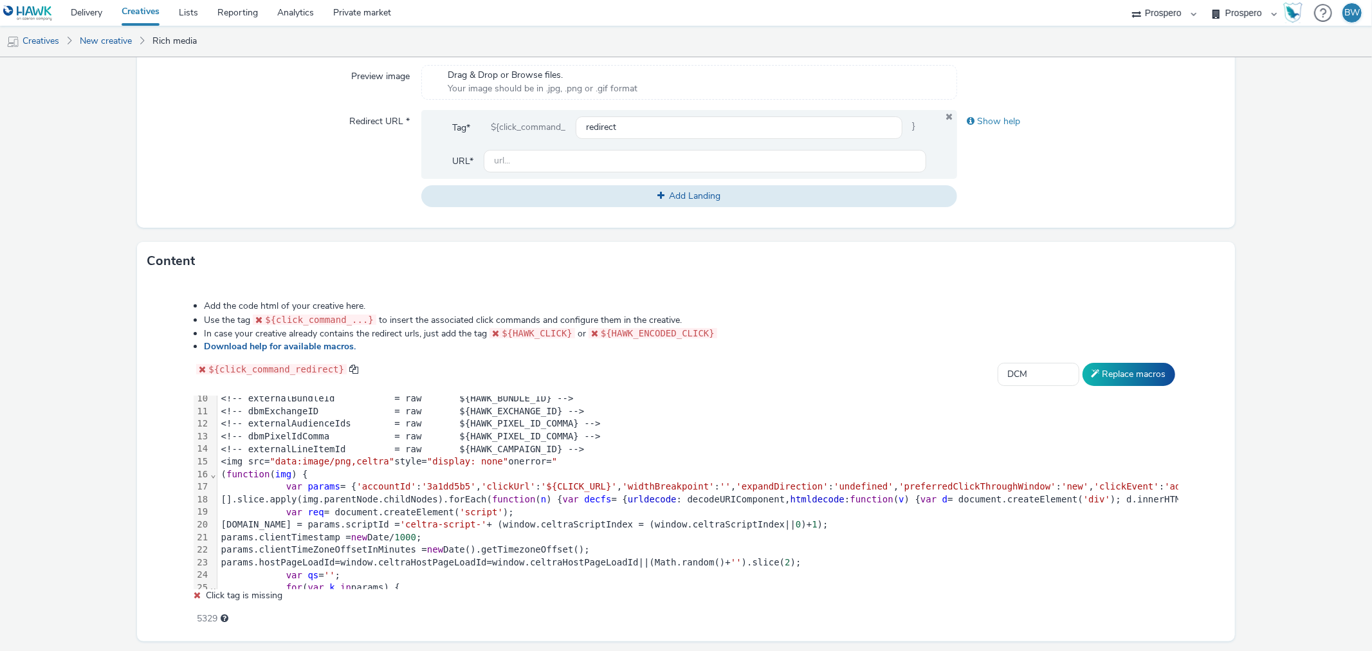
scroll to position [143, 0]
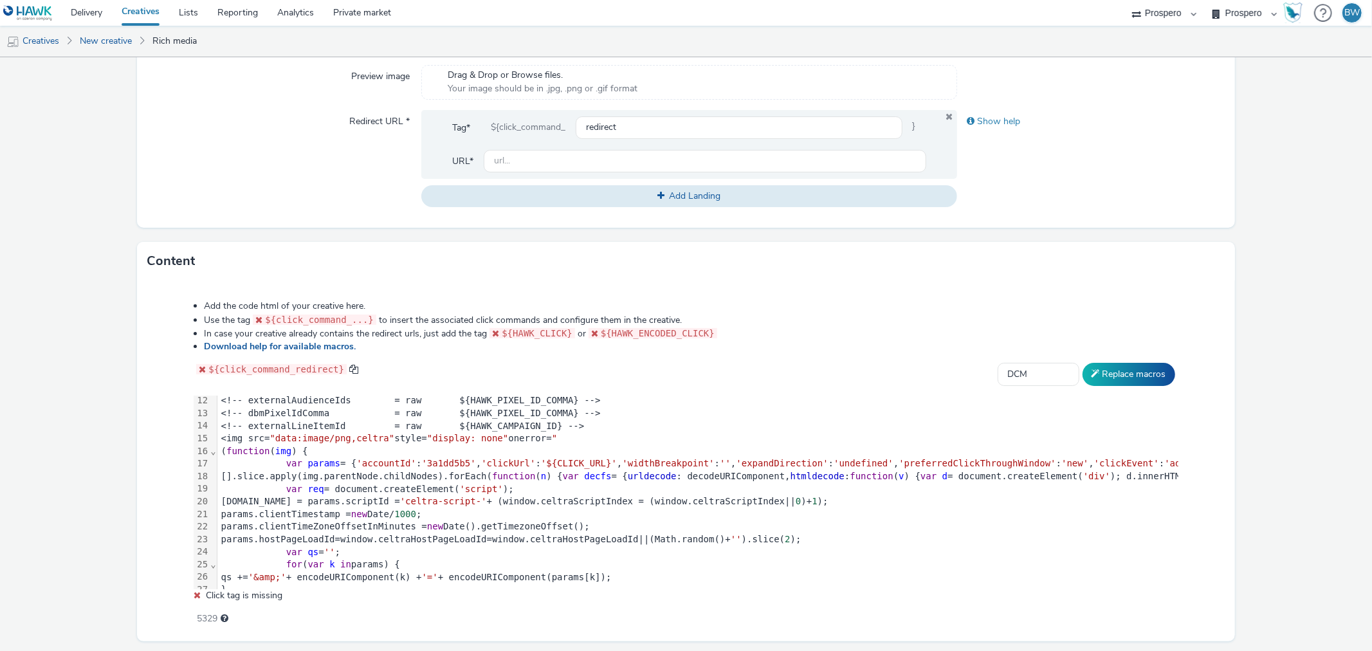
click at [1110, 372] on button "Replace macros" at bounding box center [1128, 374] width 93 height 23
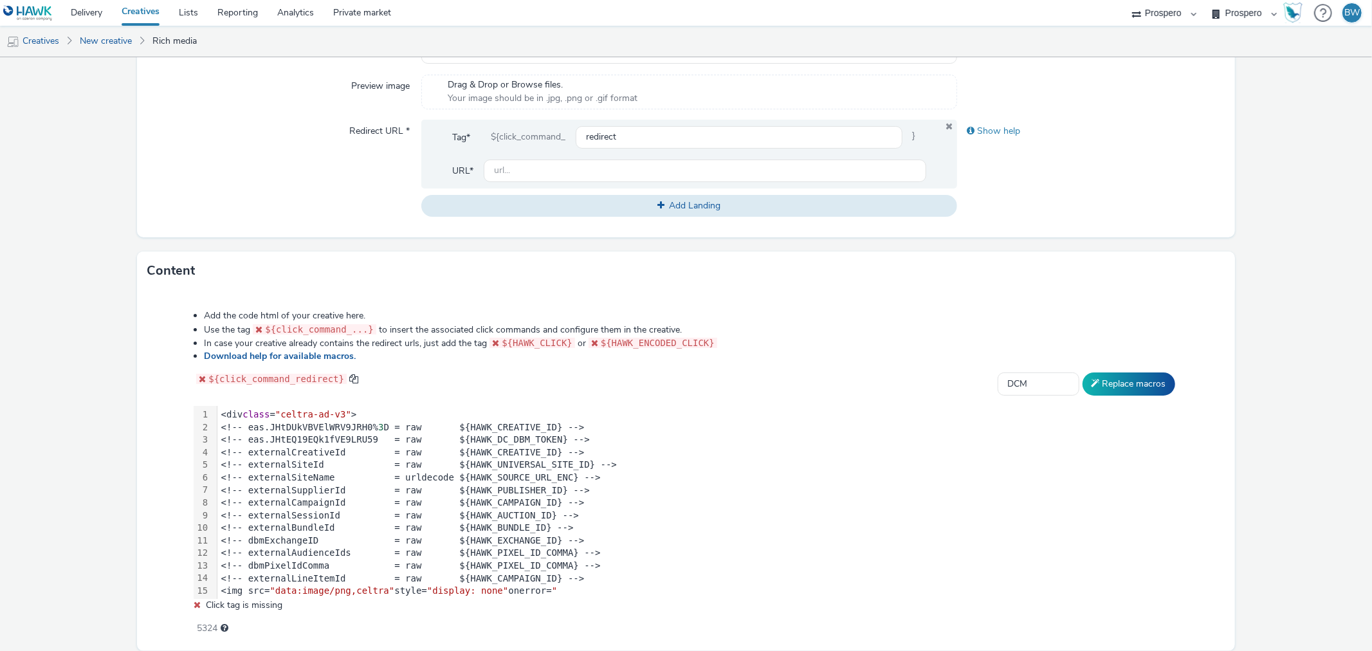
scroll to position [394, 0]
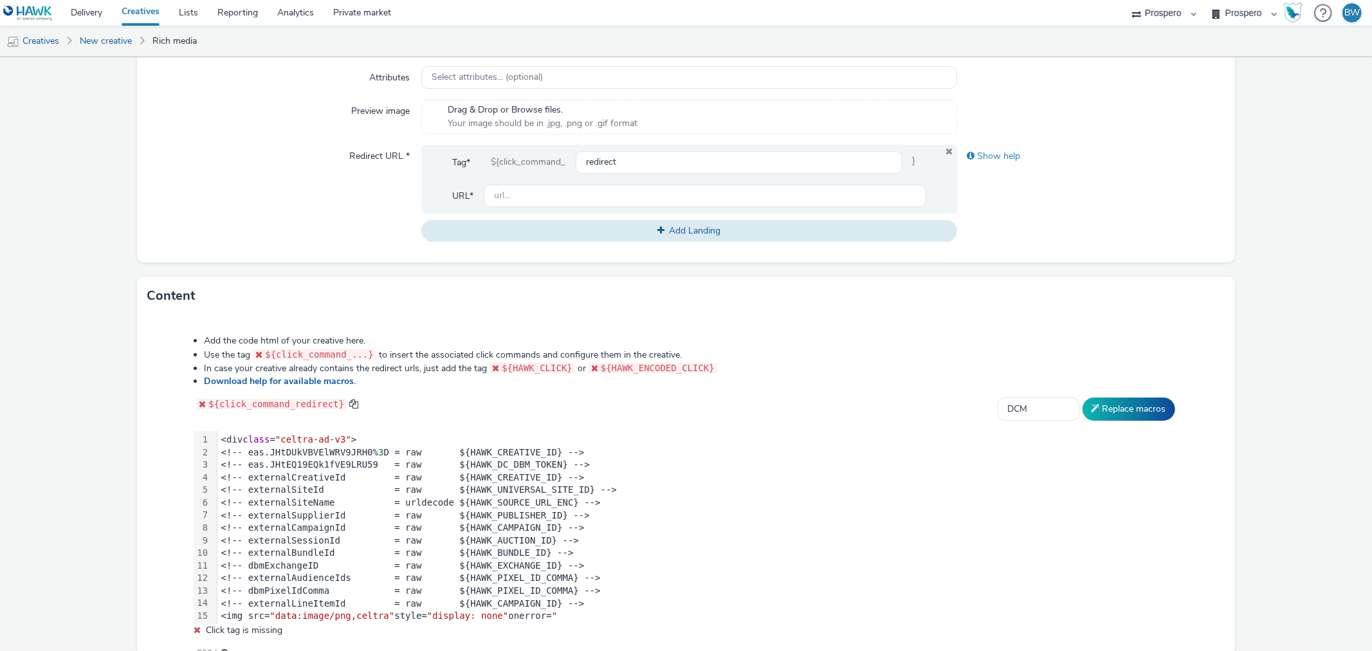
click at [699, 336] on li "Add the code html of your creative here." at bounding box center [691, 340] width 974 height 13
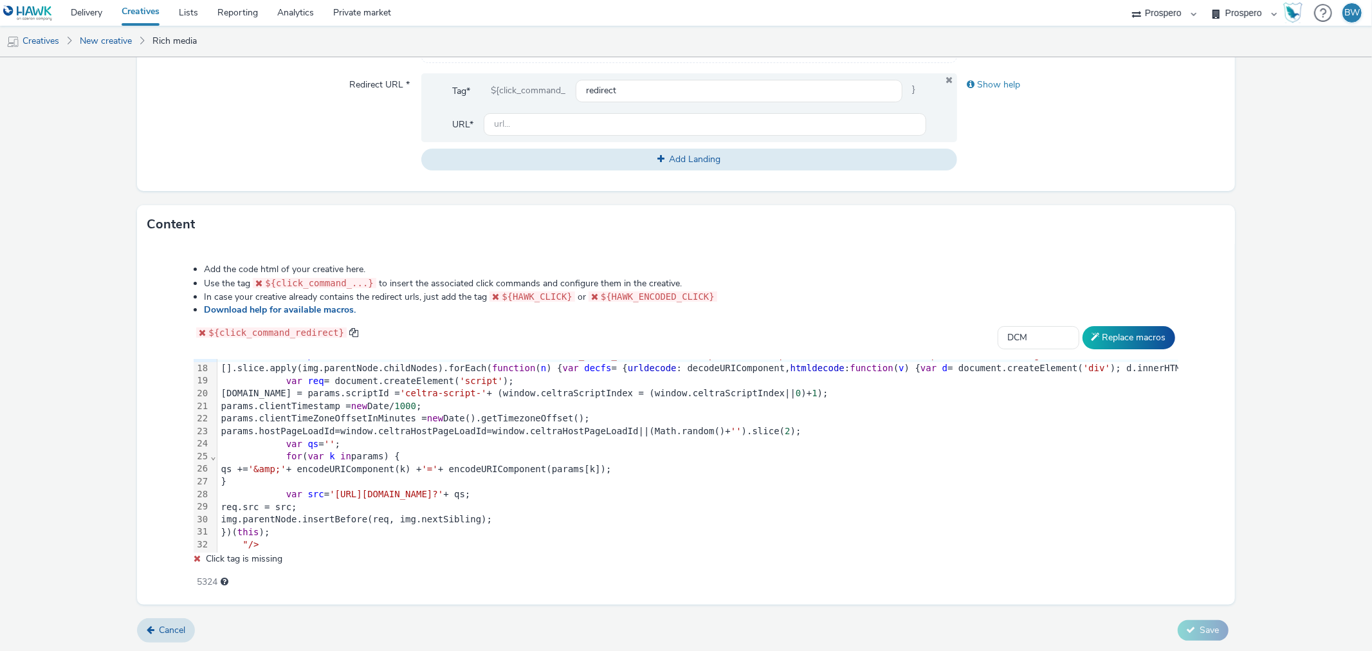
scroll to position [107, 0]
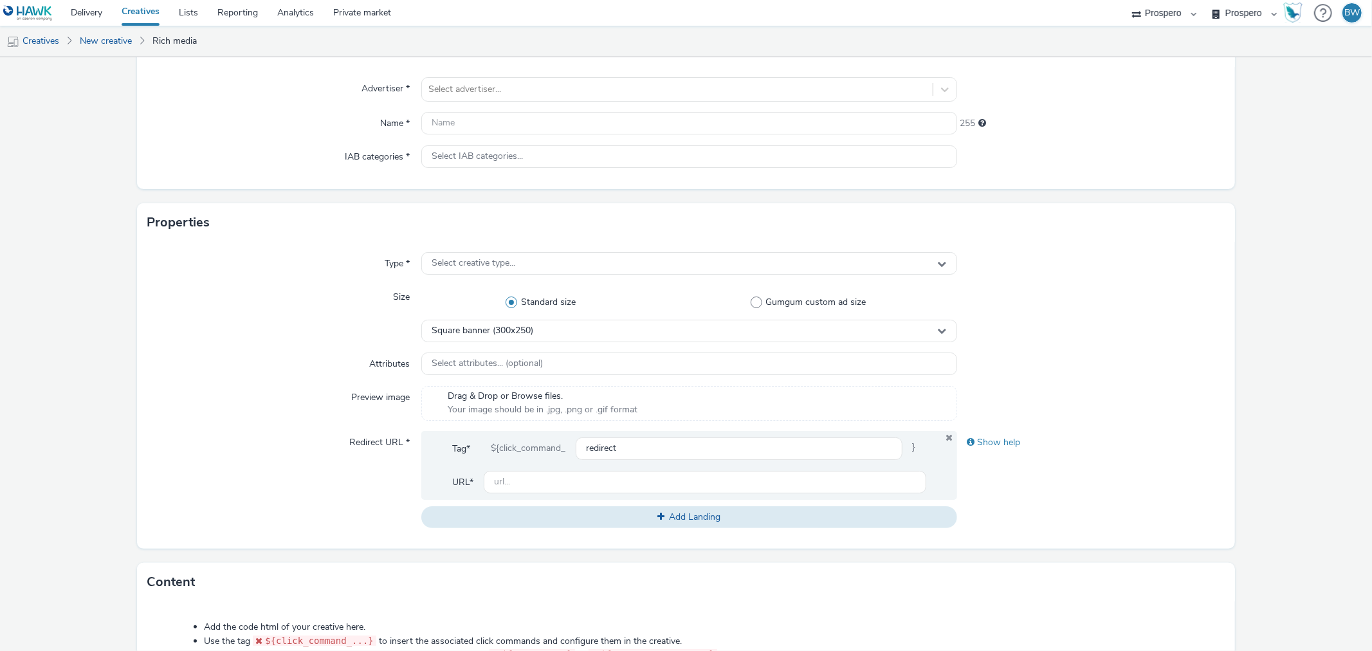
click at [172, 266] on div "Type *" at bounding box center [284, 263] width 274 height 23
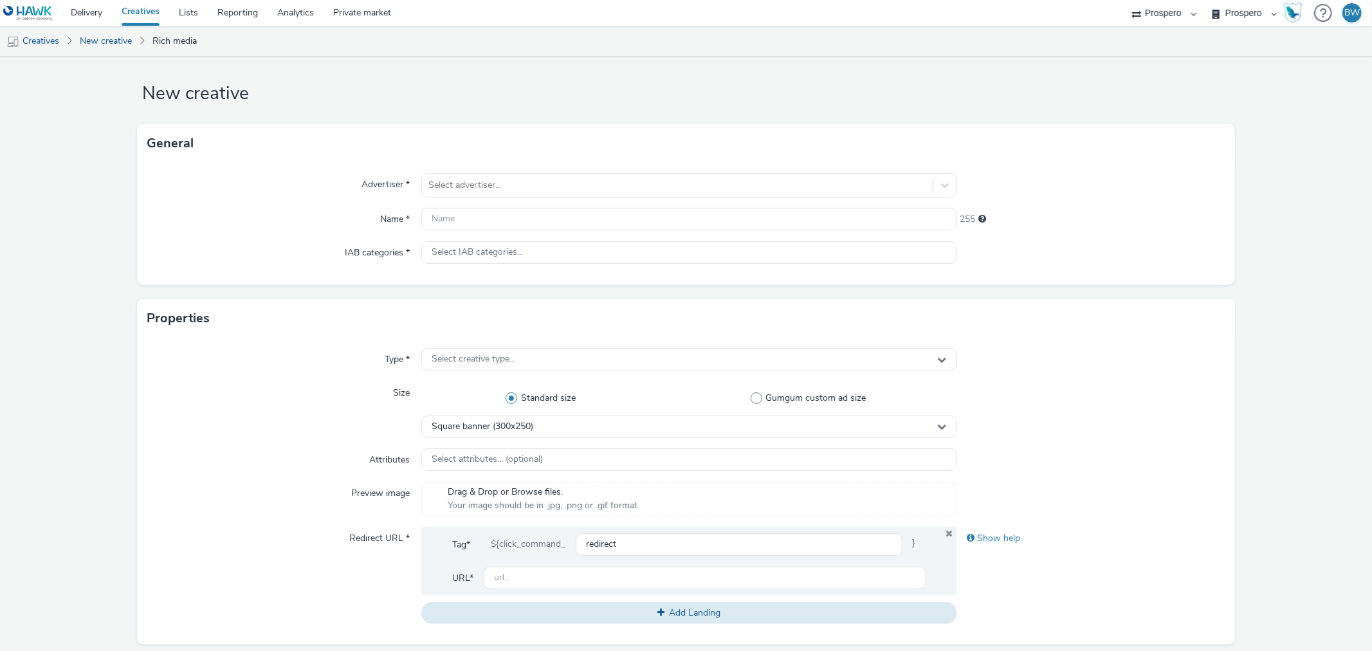
scroll to position [0, 0]
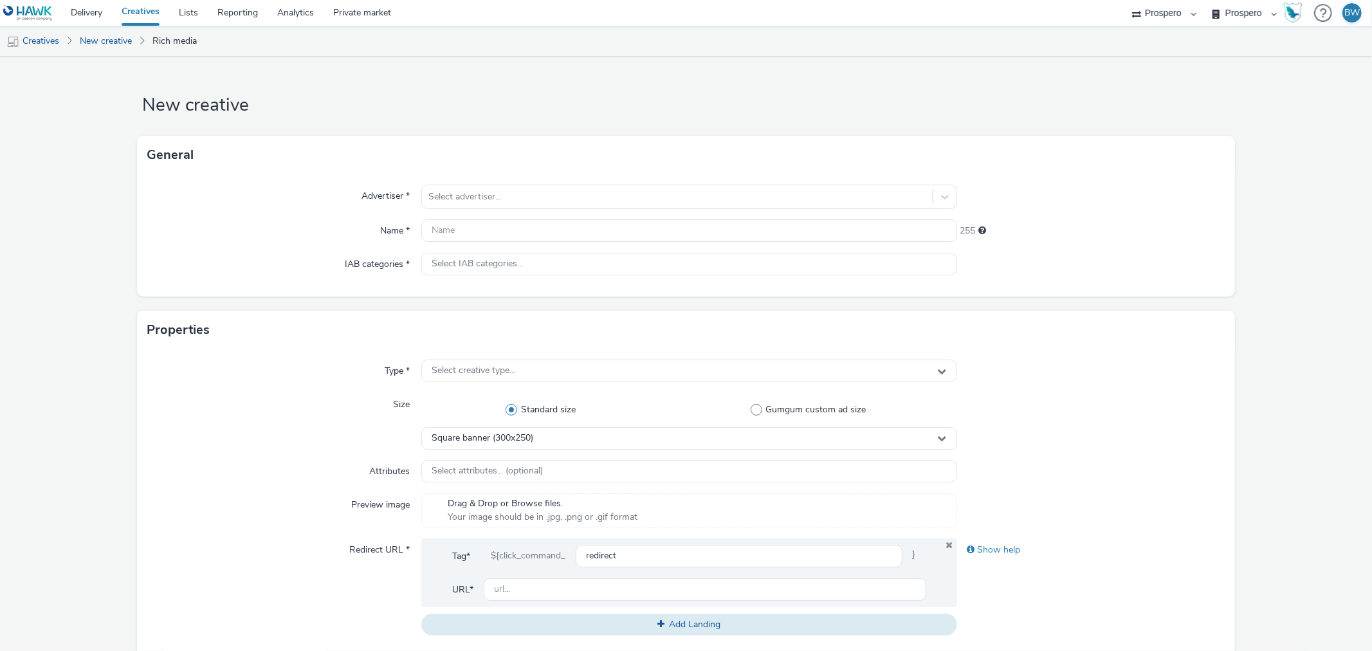
click at [445, 183] on div "Advertiser * Select advertiser... Name * 255 IAB categories * Select IAB catego…" at bounding box center [685, 235] width 1097 height 122
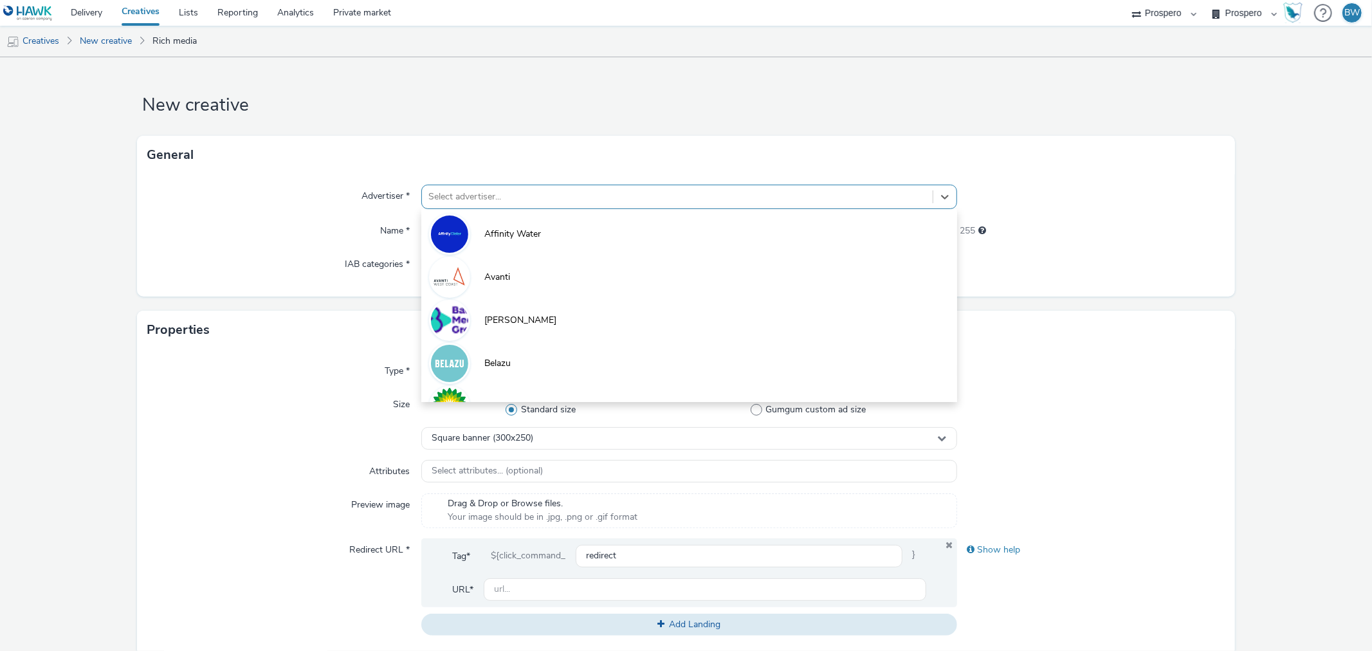
click at [449, 194] on div at bounding box center [676, 196] width 497 height 15
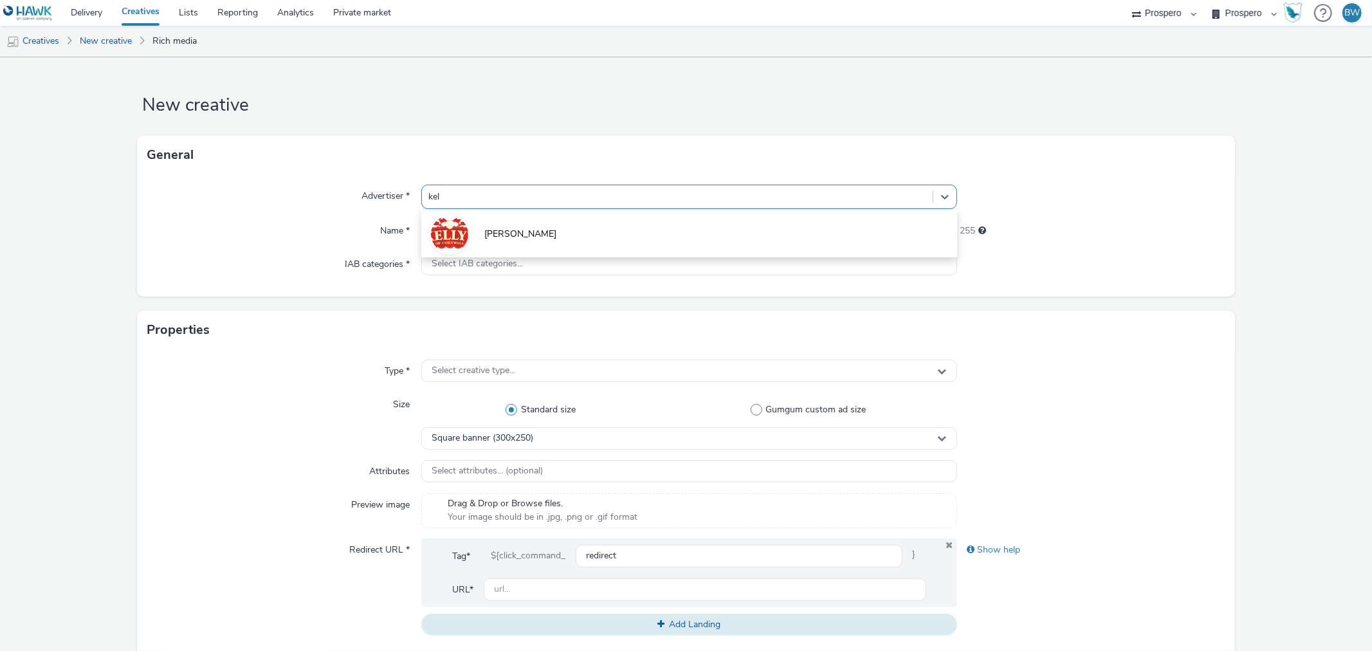
type input "kell"
click at [503, 244] on li "[PERSON_NAME]" at bounding box center [688, 233] width 535 height 43
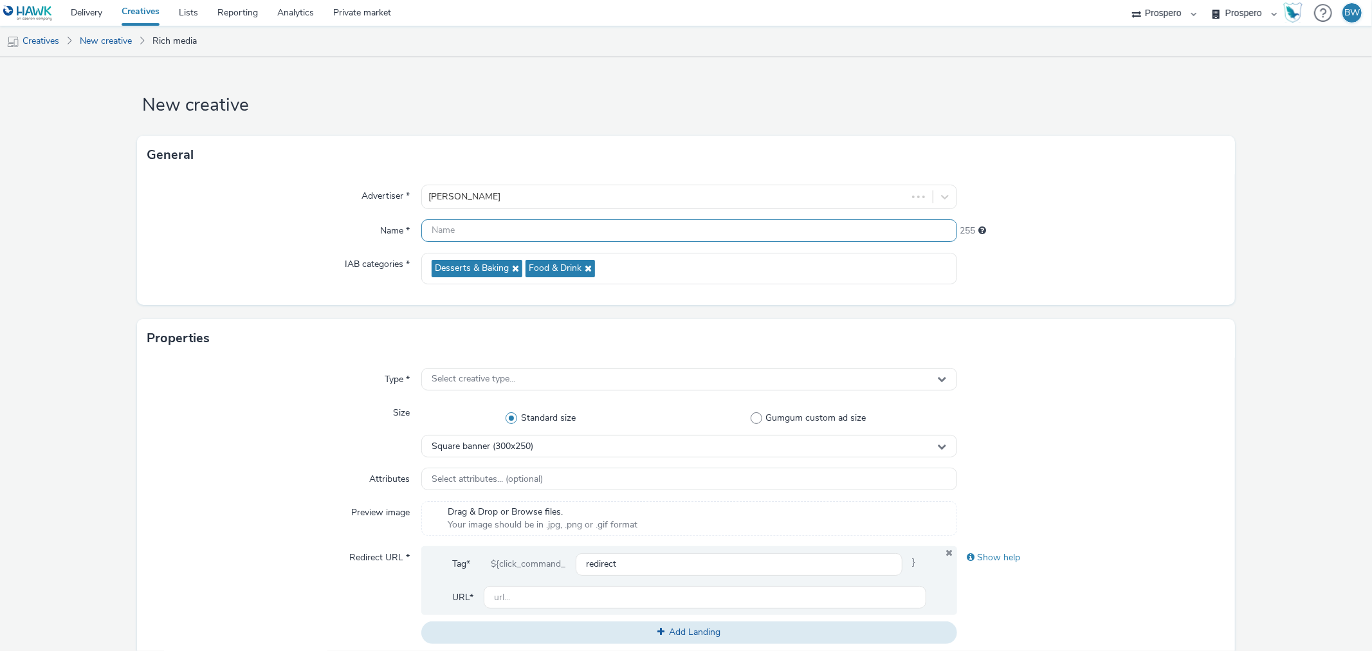
click at [498, 228] on input "text" at bounding box center [688, 230] width 535 height 23
type input "fgfg"
click at [311, 360] on div "Properties Type * Select creative type... Size Standard size Gumgum custom ad s…" at bounding box center [685, 491] width 1097 height 345
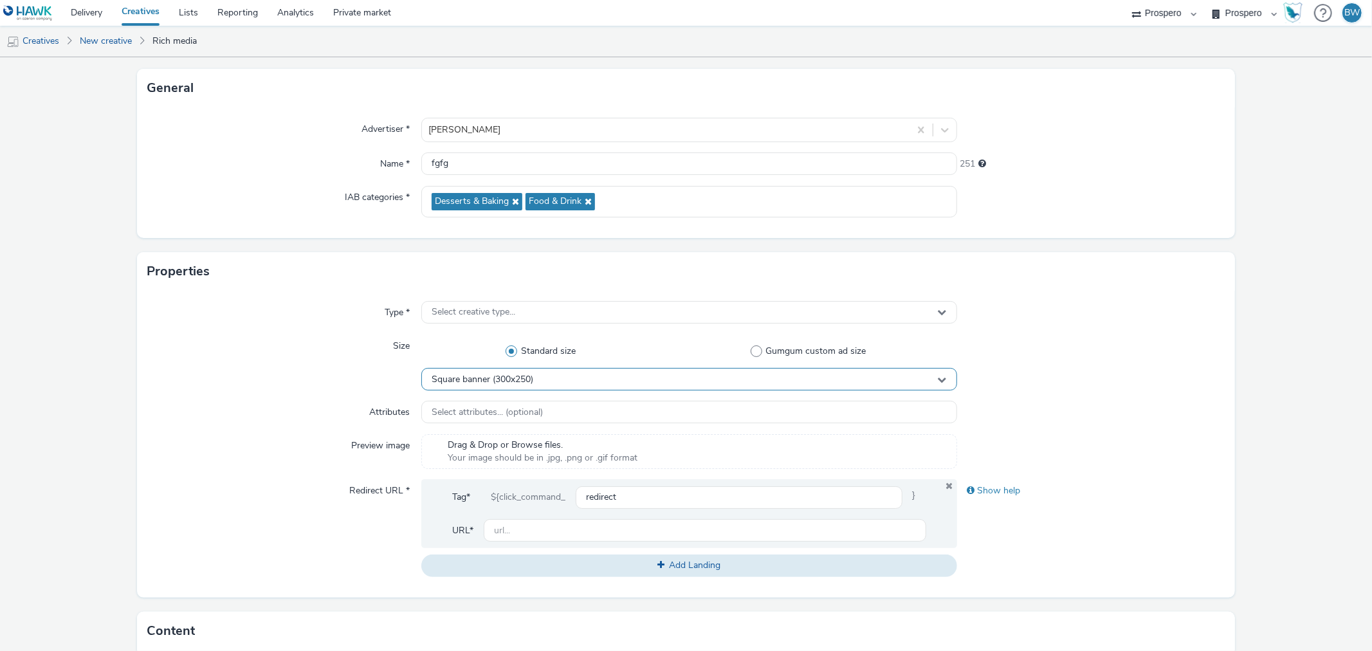
scroll to position [143, 0]
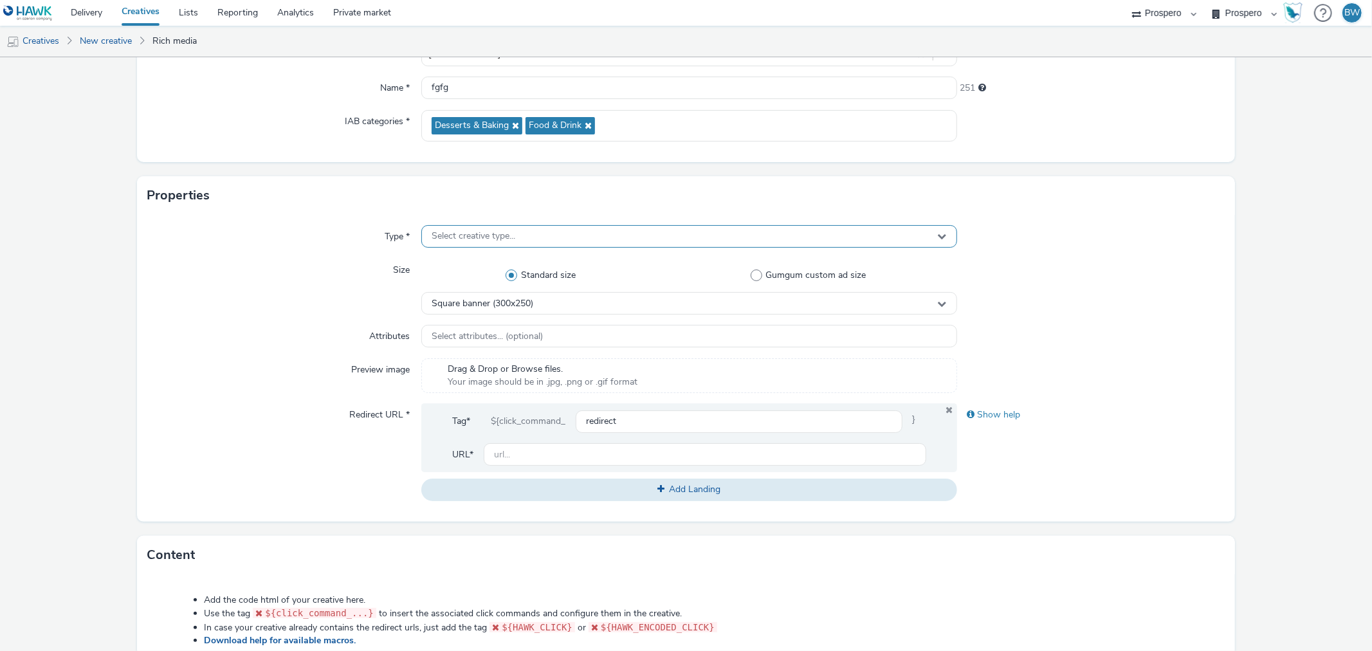
click at [461, 232] on span "Select creative type..." at bounding box center [473, 236] width 84 height 11
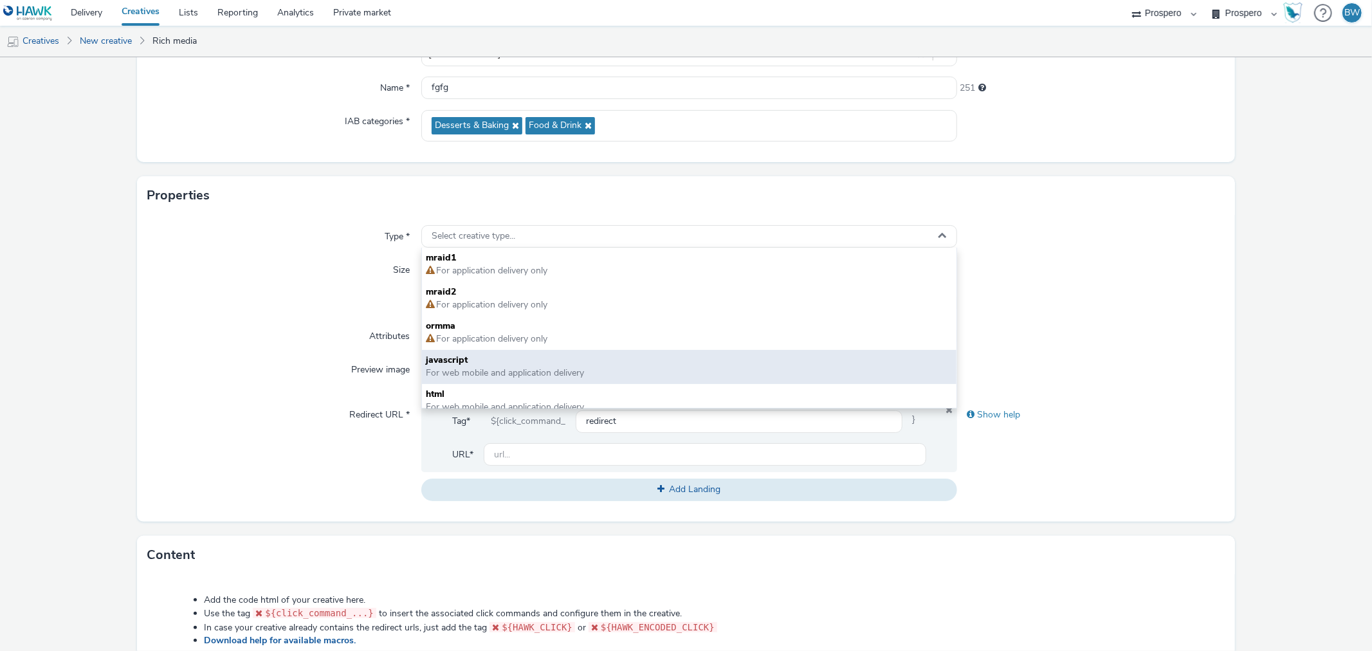
click at [448, 371] on span "For web mobile and application delivery" at bounding box center [505, 373] width 158 height 12
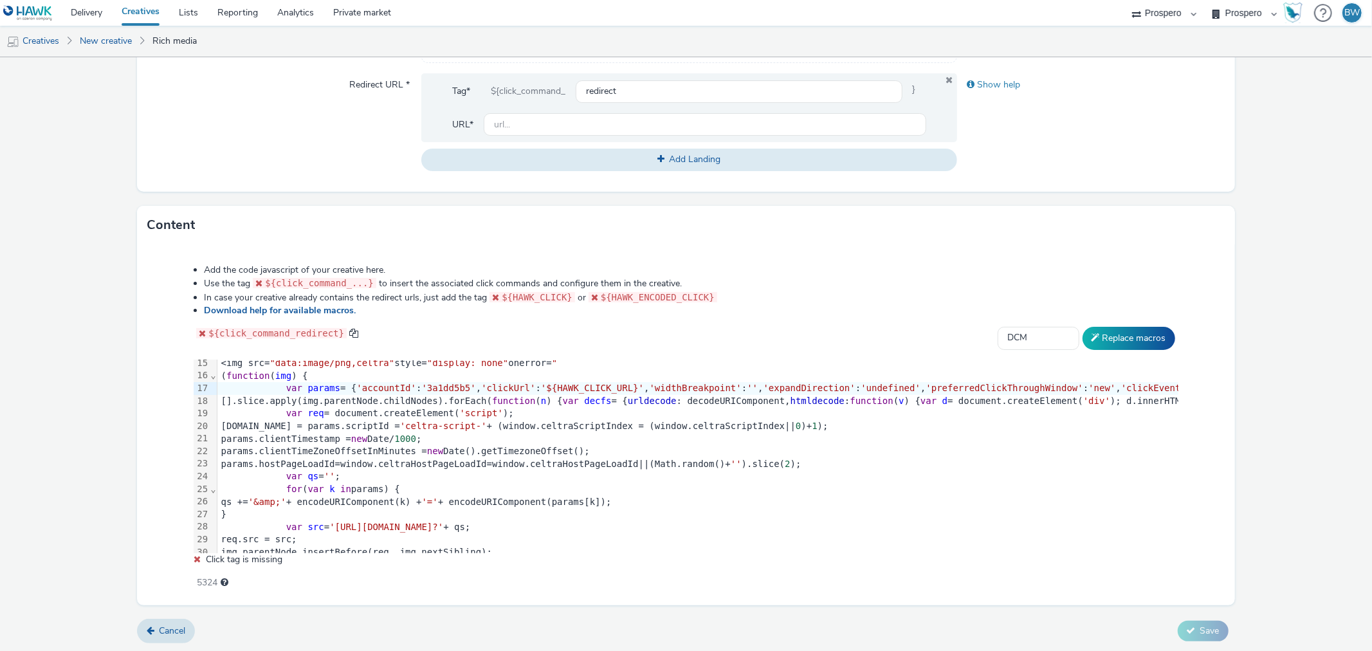
scroll to position [214, 0]
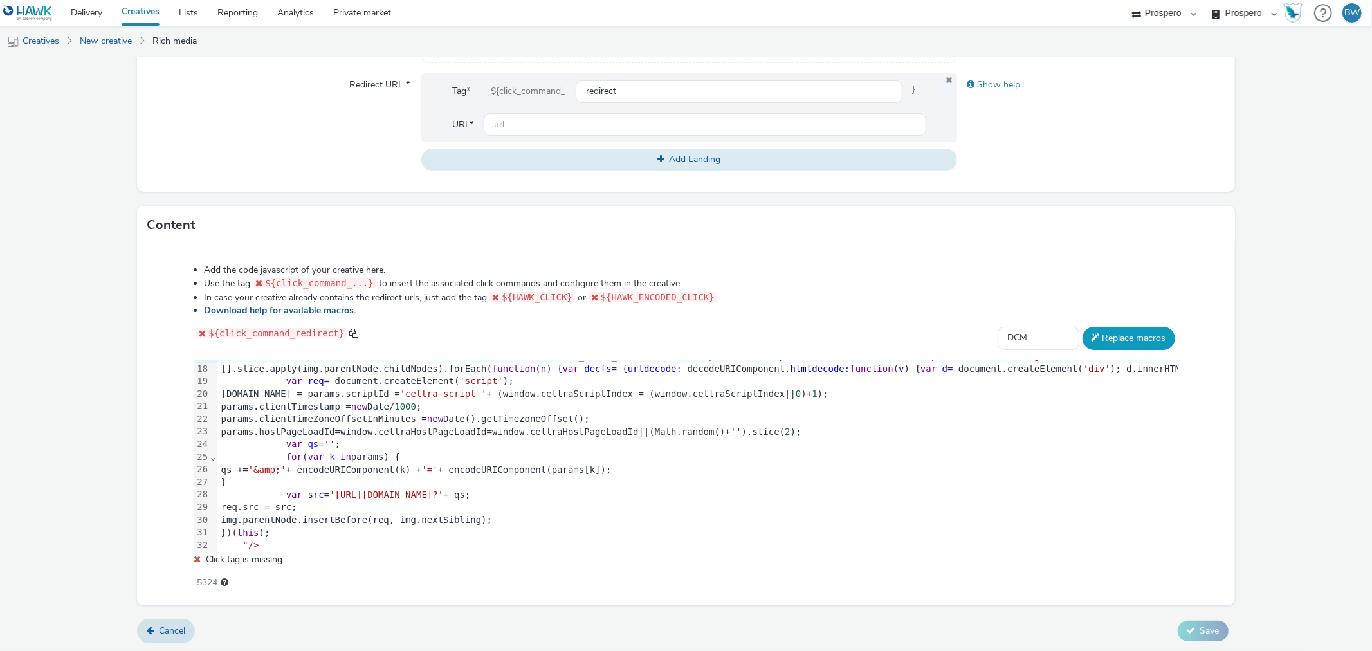
click at [1097, 342] on button "Replace macros" at bounding box center [1128, 338] width 93 height 23
drag, startPoint x: 264, startPoint y: 284, endPoint x: 315, endPoint y: 284, distance: 50.8
click at [296, 284] on span "${click_command_...}" at bounding box center [319, 283] width 109 height 10
click at [315, 284] on span "${click_command_...}" at bounding box center [319, 283] width 109 height 10
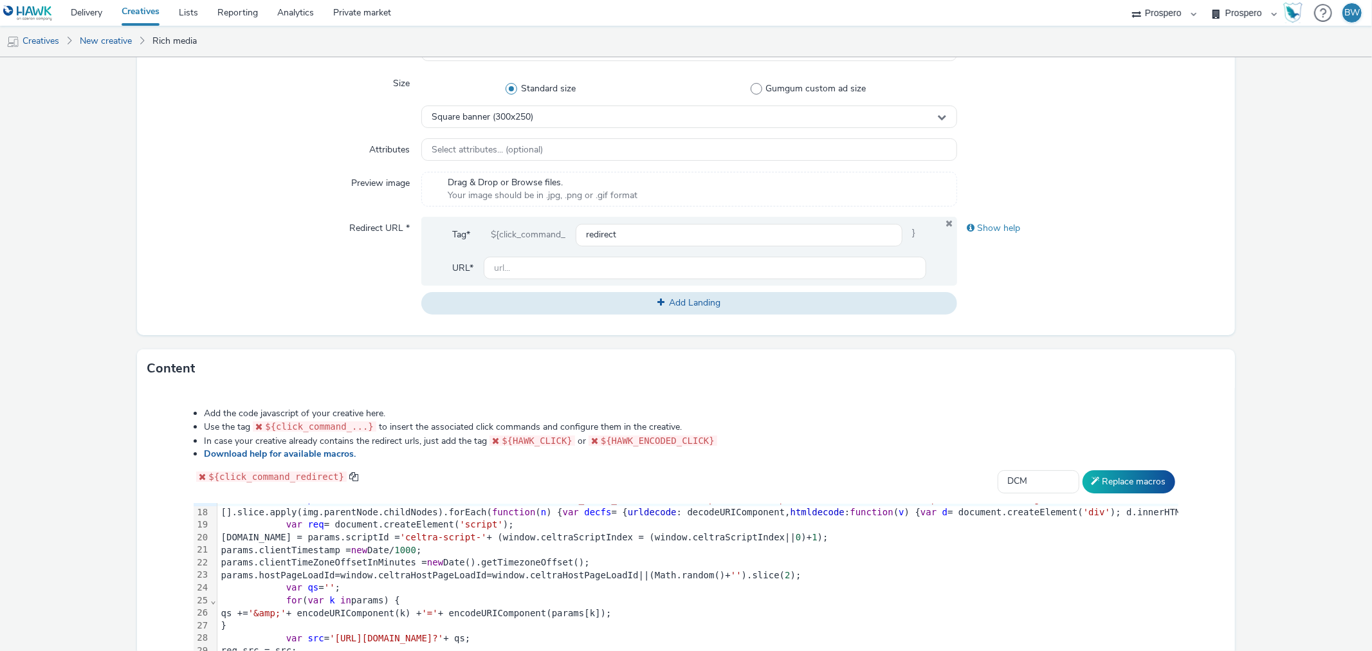
scroll to position [473, 0]
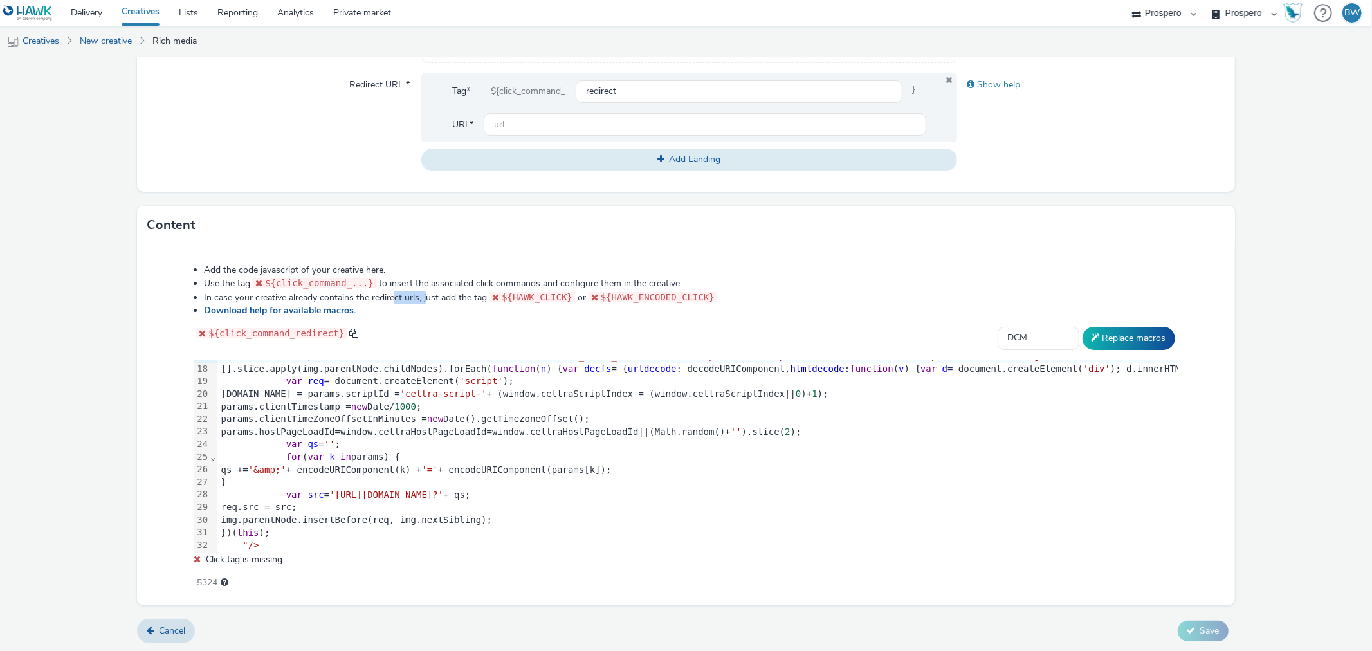
drag, startPoint x: 395, startPoint y: 294, endPoint x: 435, endPoint y: 293, distance: 40.5
click at [435, 293] on li "In case your creative already contains the redirect urls, just add the tag ${HA…" at bounding box center [691, 298] width 974 height 14
click at [441, 293] on li "In case your creative already contains the redirect urls, just add the tag ${HA…" at bounding box center [691, 298] width 974 height 14
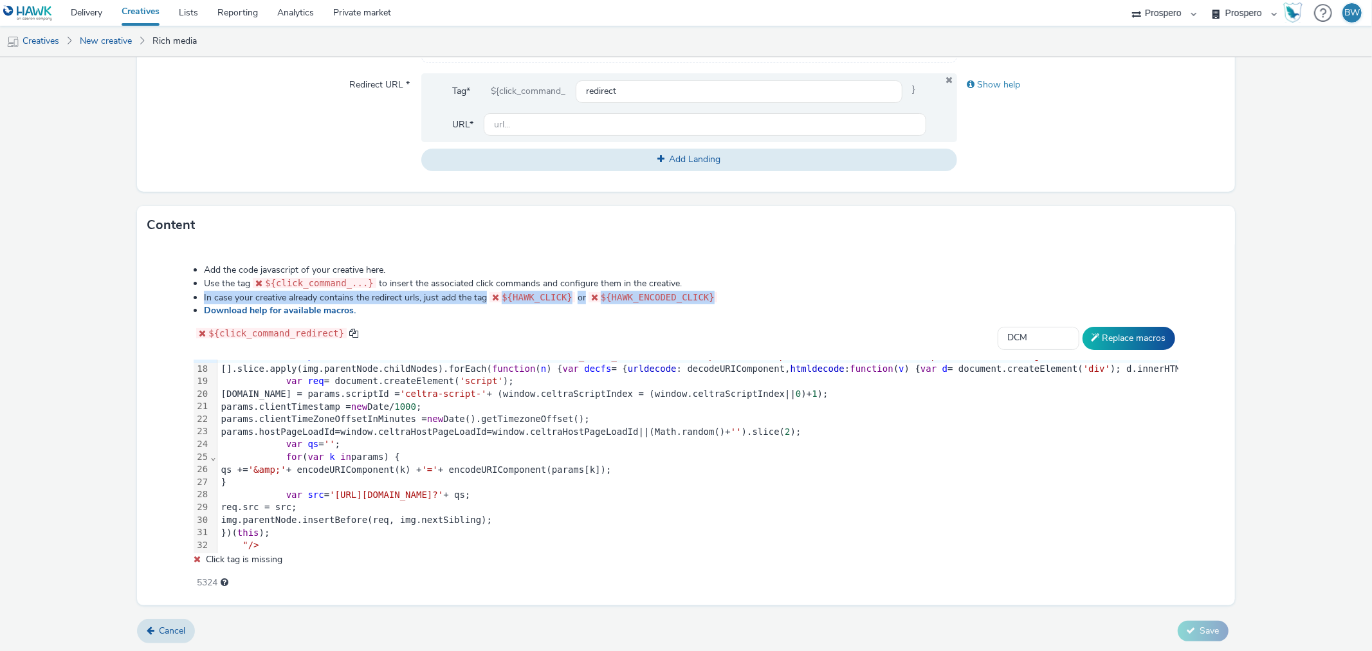
click at [511, 293] on span "${HAWK_CLICK}" at bounding box center [537, 297] width 71 height 10
drag, startPoint x: 572, startPoint y: 293, endPoint x: 622, endPoint y: 295, distance: 49.6
click at [605, 293] on li "In case your creative already contains the redirect urls, just add the tag ${HA…" at bounding box center [691, 298] width 974 height 14
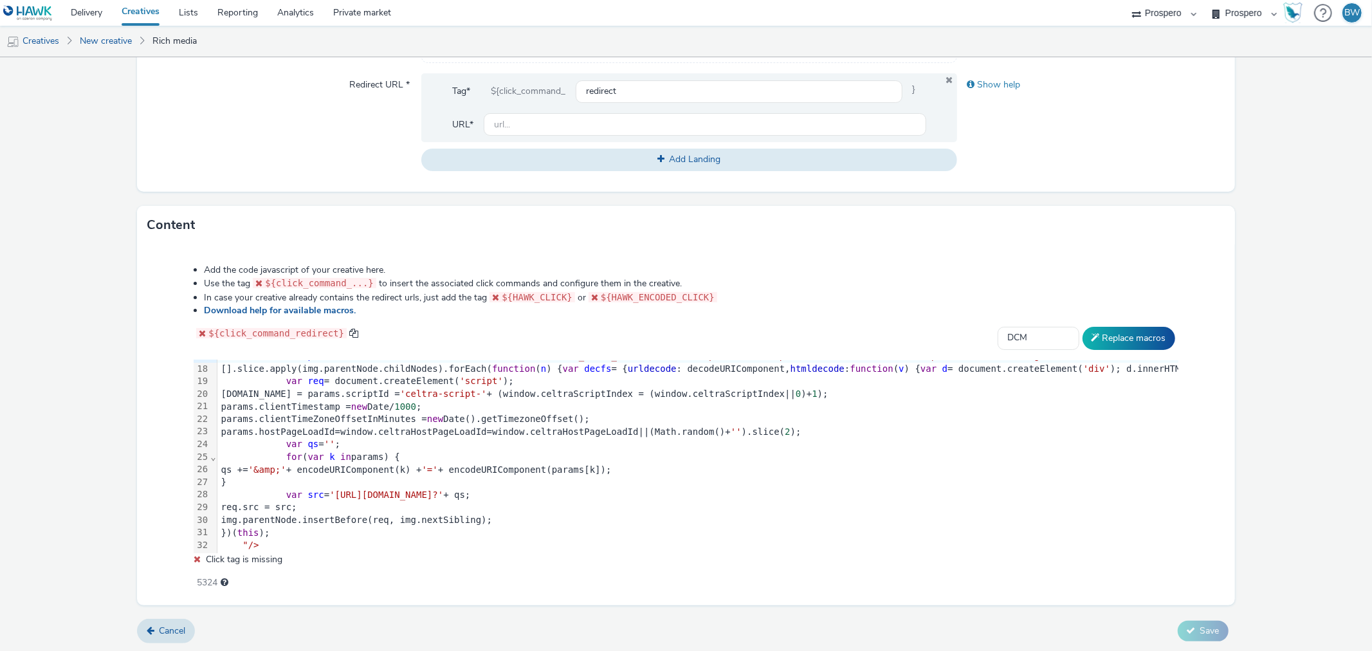
click at [622, 295] on span "${HAWK_ENCODED_CLICK}" at bounding box center [658, 297] width 114 height 10
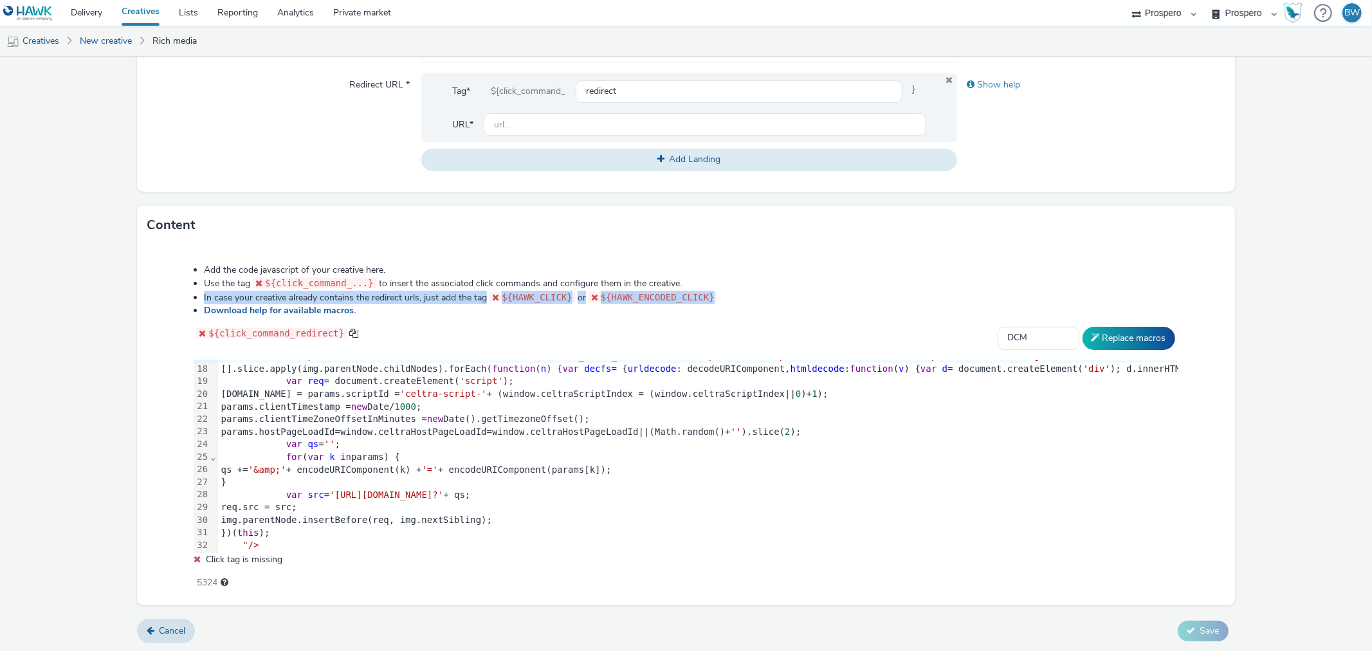
click at [622, 295] on span "${HAWK_ENCODED_CLICK}" at bounding box center [658, 297] width 114 height 10
click at [654, 298] on span "${HAWK_ENCODED_CLICK}" at bounding box center [658, 297] width 114 height 10
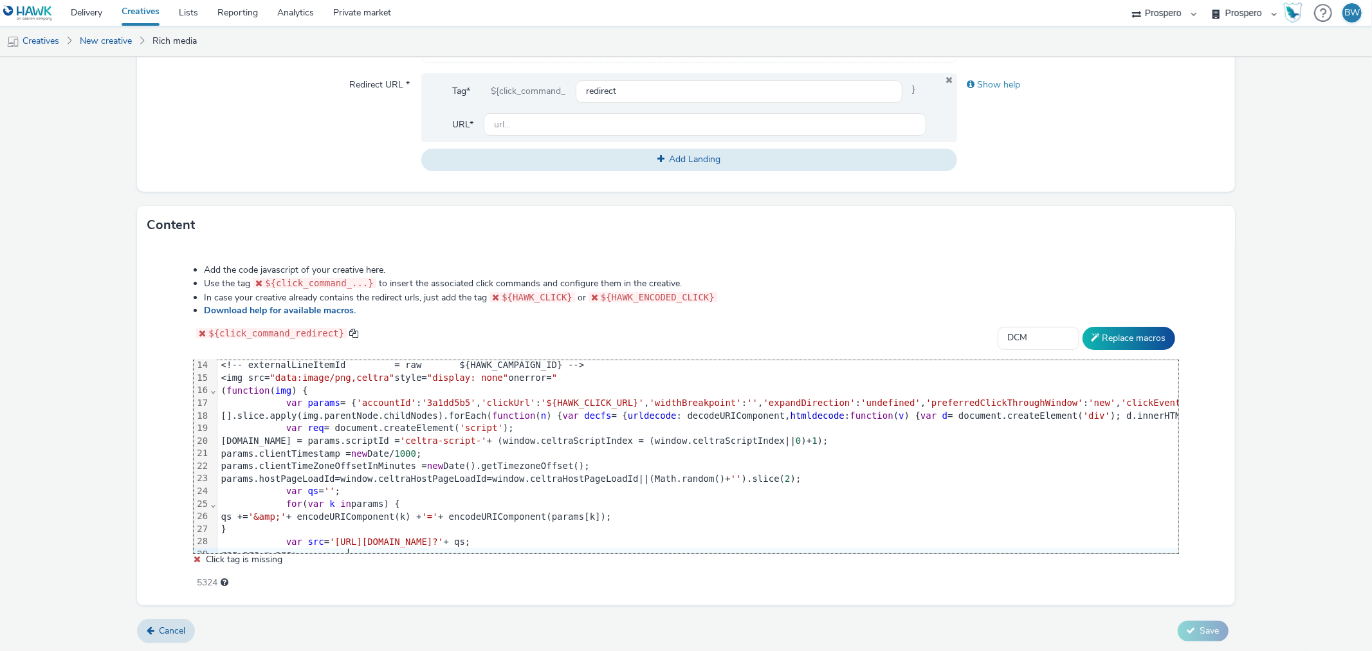
scroll to position [239, 0]
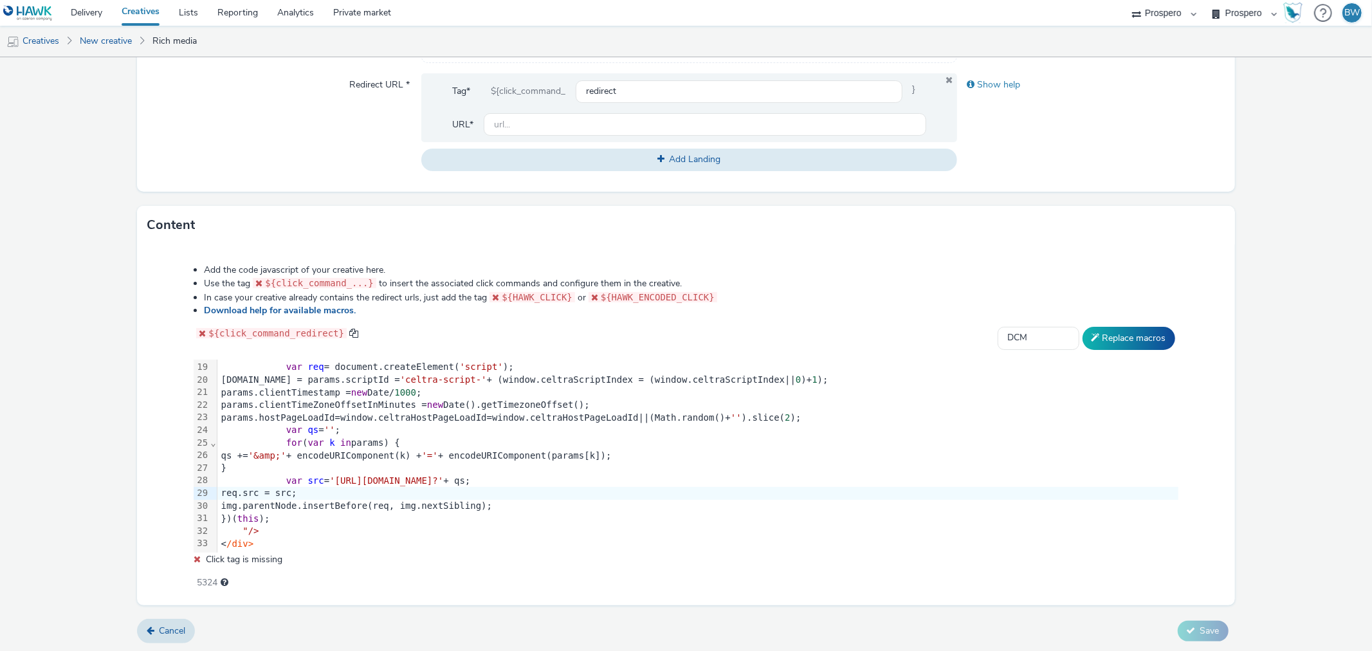
click at [168, 415] on div "Add the code javascript of your creative here. Use the tag ${click_command_...}…" at bounding box center [685, 420] width 1076 height 330
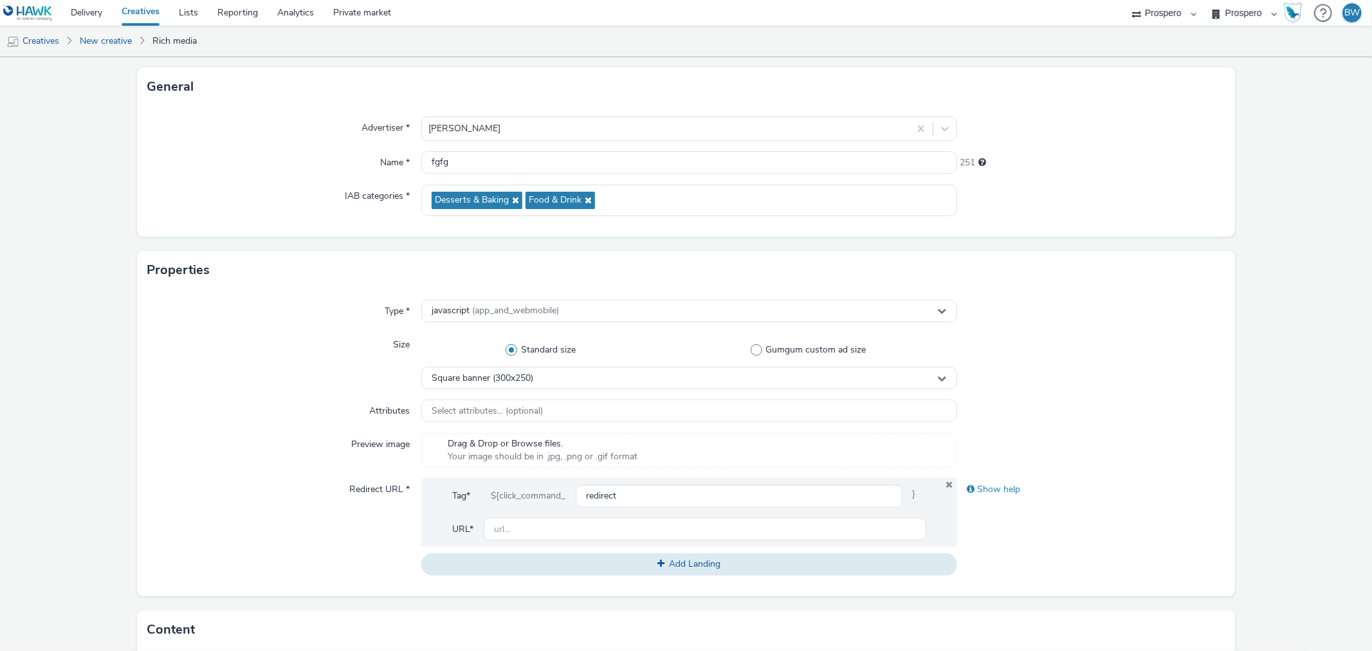
scroll to position [214, 0]
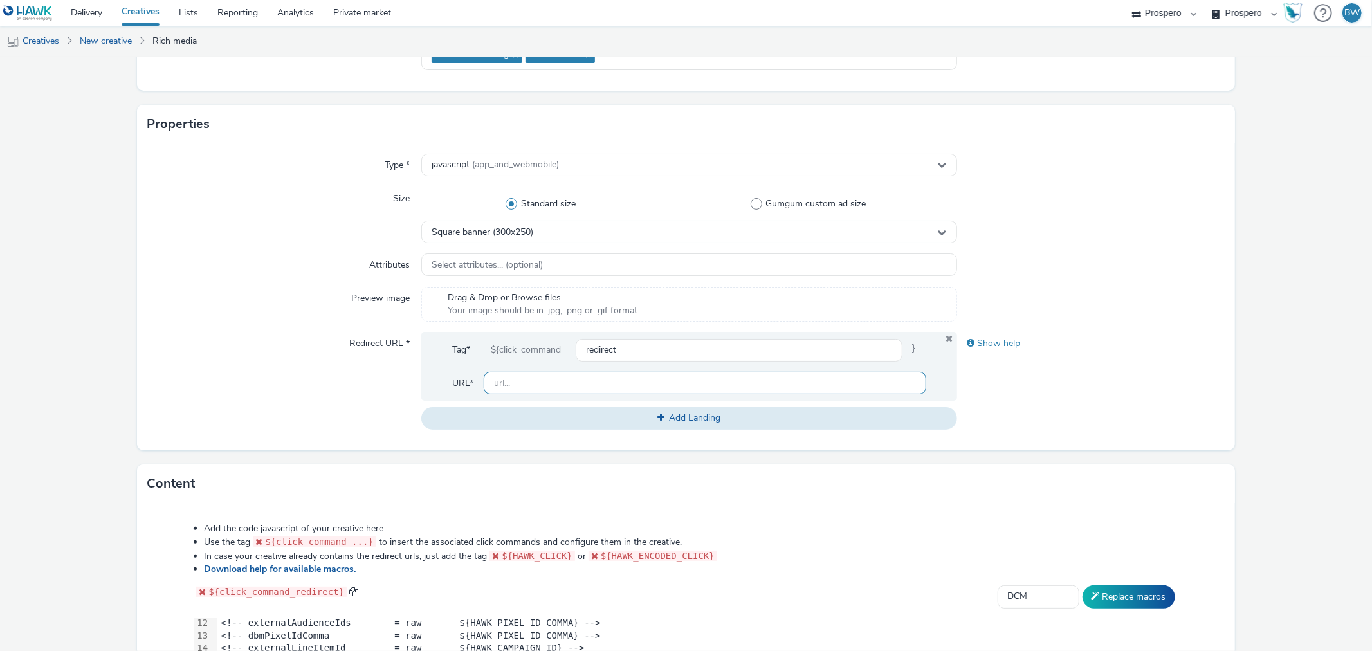
click at [502, 381] on input "text" at bounding box center [705, 383] width 442 height 23
paste input "[URL][DOMAIN_NAME]"
type input "[URL][DOMAIN_NAME]"
click at [316, 345] on div "Redirect URL *" at bounding box center [284, 380] width 274 height 97
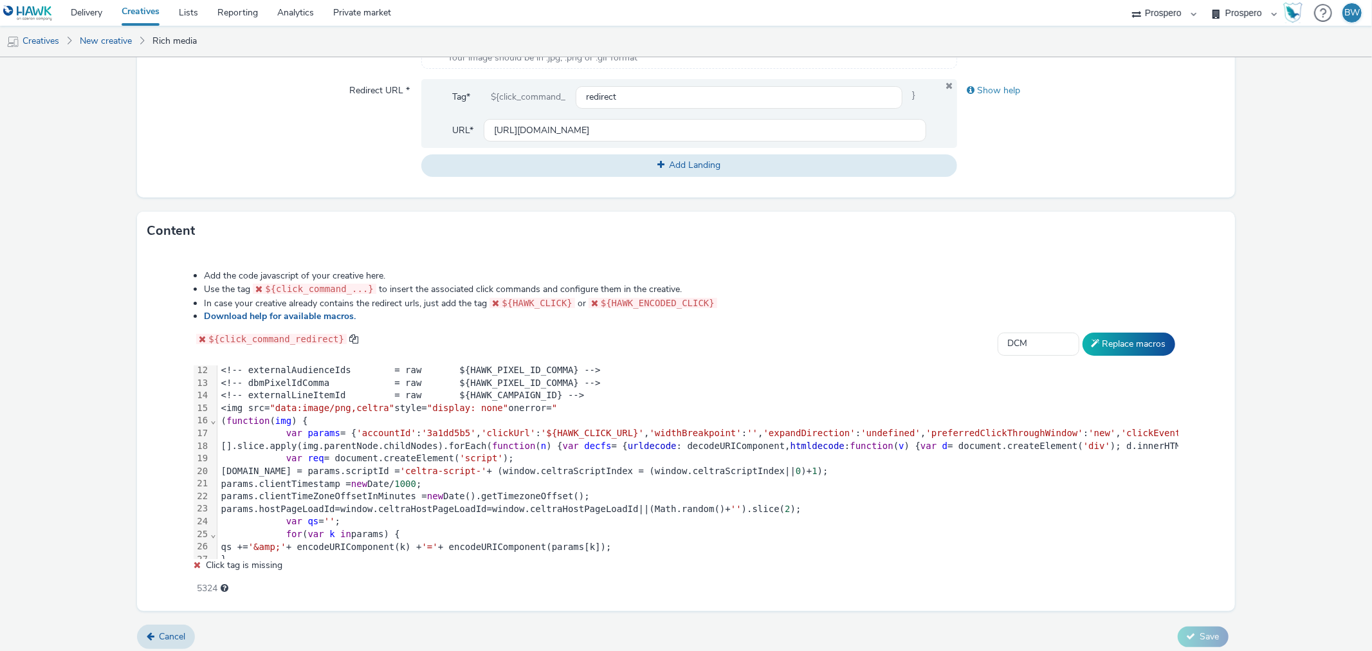
scroll to position [473, 0]
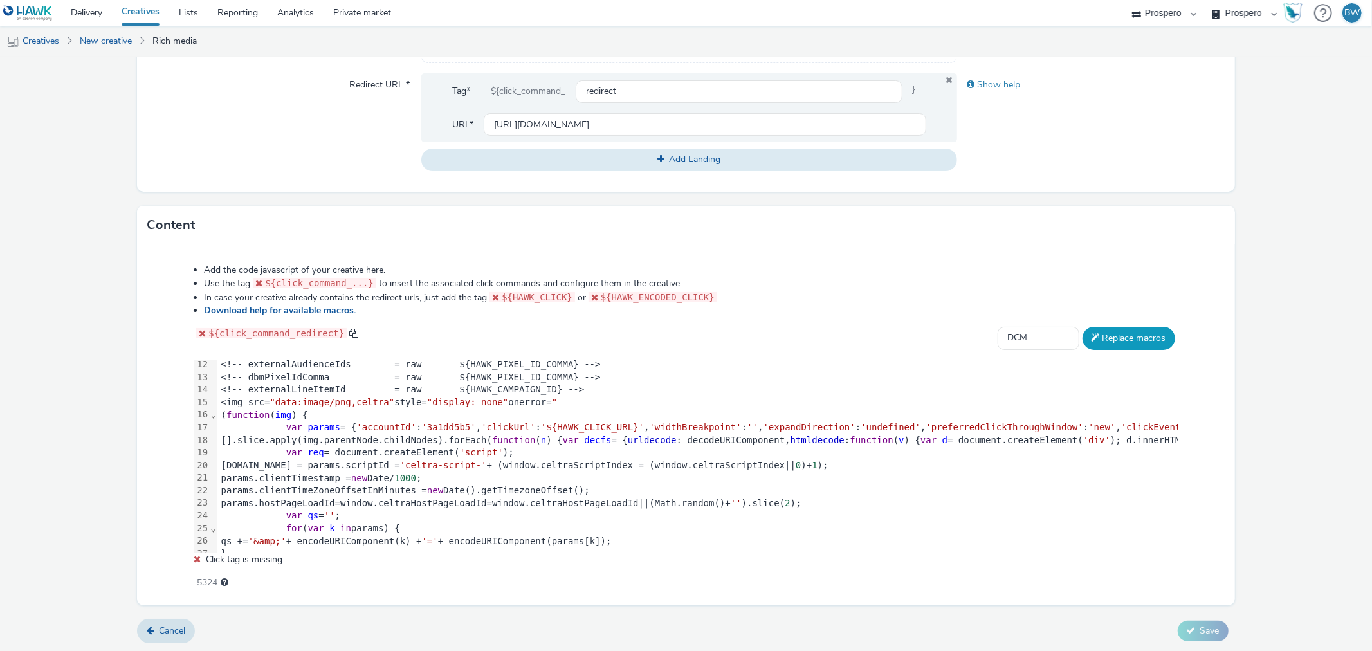
click at [1107, 329] on button "Replace macros" at bounding box center [1128, 338] width 93 height 23
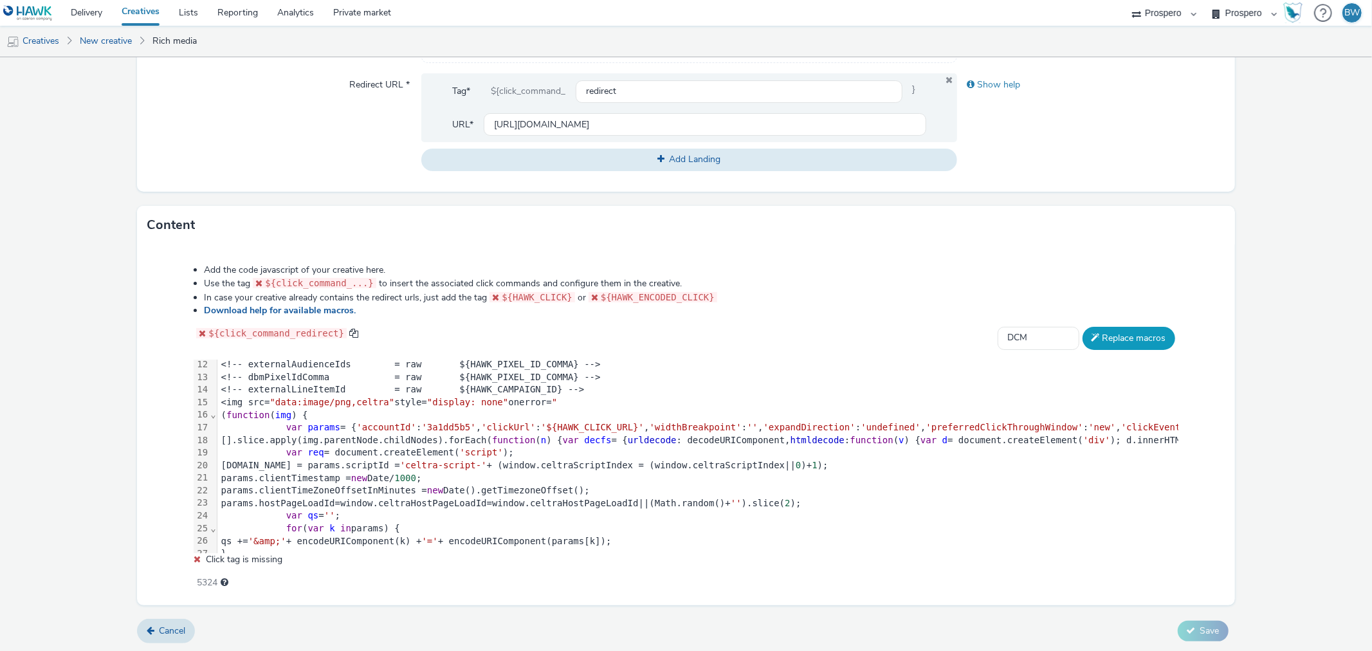
click at [1107, 329] on button "Replace macros" at bounding box center [1128, 338] width 93 height 23
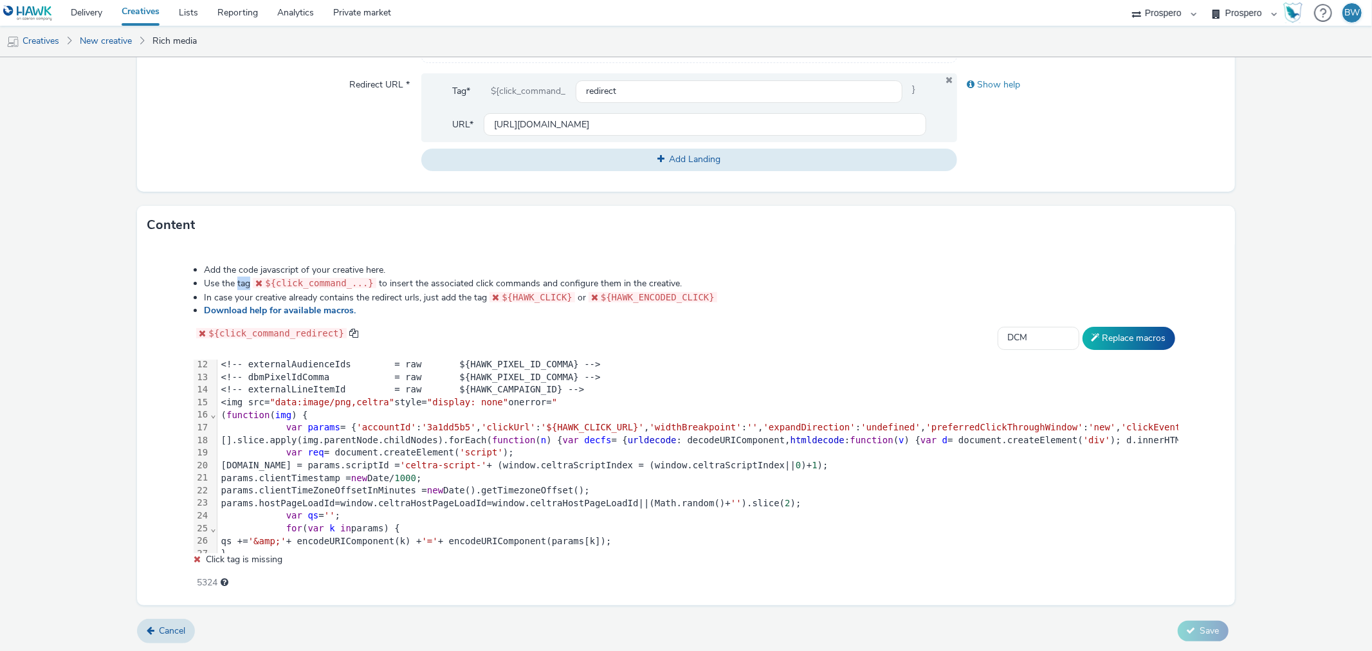
drag, startPoint x: 249, startPoint y: 283, endPoint x: 273, endPoint y: 282, distance: 24.5
click at [266, 282] on li "Use the tag ${click_command_...} to insert the associated click commands and co…" at bounding box center [691, 284] width 974 height 14
click at [277, 282] on span "${click_command_...}" at bounding box center [319, 283] width 109 height 10
drag, startPoint x: 376, startPoint y: 268, endPoint x: 316, endPoint y: 266, distance: 59.2
click at [316, 266] on li "Add the code javascript of your creative here." at bounding box center [691, 270] width 974 height 13
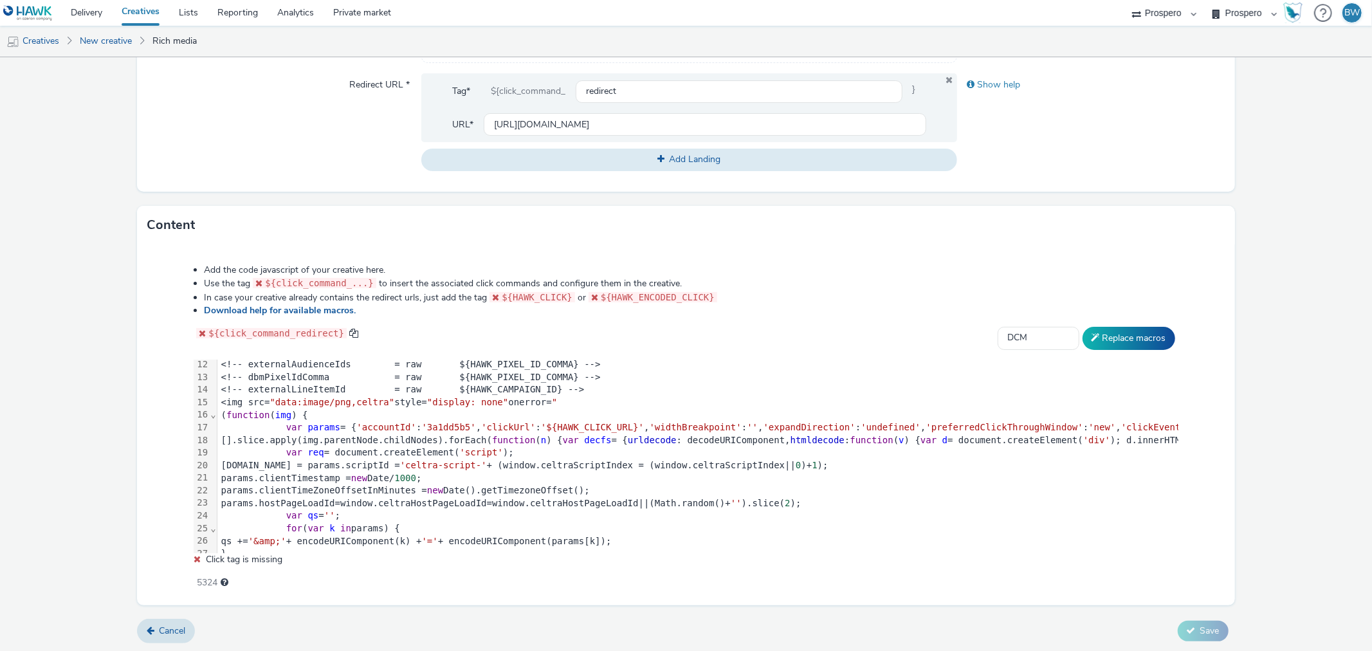
click at [311, 266] on li "Add the code javascript of your creative here." at bounding box center [691, 270] width 974 height 13
click at [255, 304] on link "Download help for available macros." at bounding box center [282, 310] width 157 height 12
drag, startPoint x: 257, startPoint y: 295, endPoint x: 442, endPoint y: 290, distance: 184.6
click at [439, 291] on li "In case your creative already contains the redirect urls, just add the tag ${HA…" at bounding box center [691, 298] width 974 height 14
click at [442, 291] on li "In case your creative already contains the redirect urls, just add the tag ${HA…" at bounding box center [691, 298] width 974 height 14
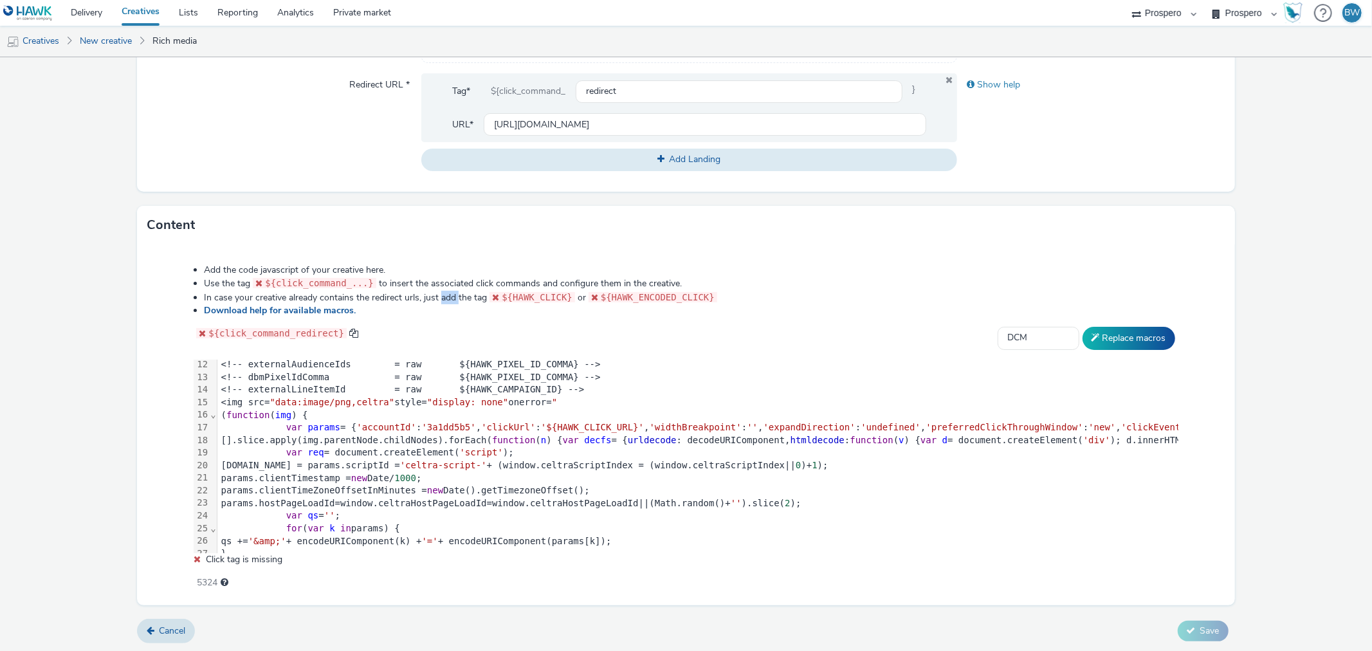
click at [442, 291] on li "In case your creative already contains the redirect urls, just add the tag ${HA…" at bounding box center [691, 298] width 974 height 14
click at [431, 293] on li "In case your creative already contains the redirect urls, just add the tag ${HA…" at bounding box center [691, 298] width 974 height 14
drag, startPoint x: 412, startPoint y: 293, endPoint x: 549, endPoint y: 293, distance: 136.3
click at [523, 293] on li "In case your creative already contains the redirect urls, just add the tag ${HA…" at bounding box center [691, 298] width 974 height 14
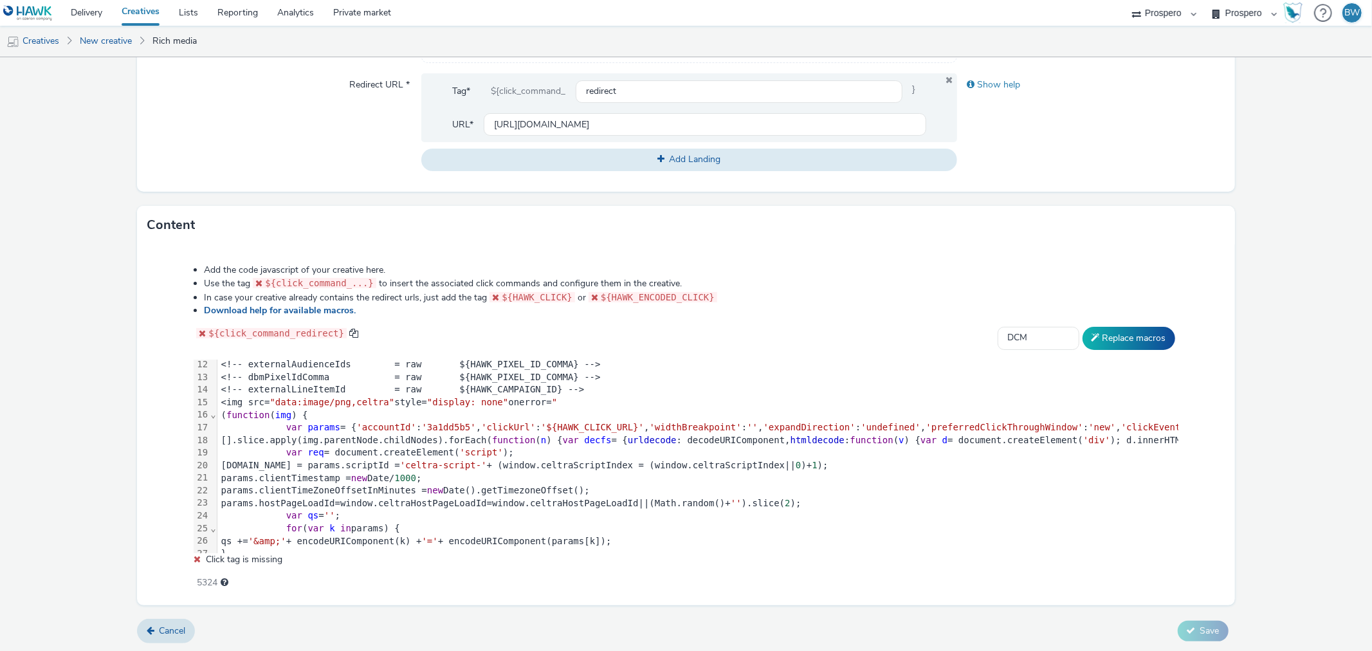
click at [549, 293] on span "${HAWK_CLICK}" at bounding box center [537, 297] width 71 height 10
drag, startPoint x: 470, startPoint y: 295, endPoint x: 737, endPoint y: 296, distance: 266.9
click at [737, 296] on li "In case your creative already contains the redirect urls, just add the tag ${HA…" at bounding box center [691, 298] width 974 height 14
click at [740, 296] on li "In case your creative already contains the redirect urls, just add the tag ${HA…" at bounding box center [691, 298] width 974 height 14
drag, startPoint x: 499, startPoint y: 293, endPoint x: 561, endPoint y: 296, distance: 62.5
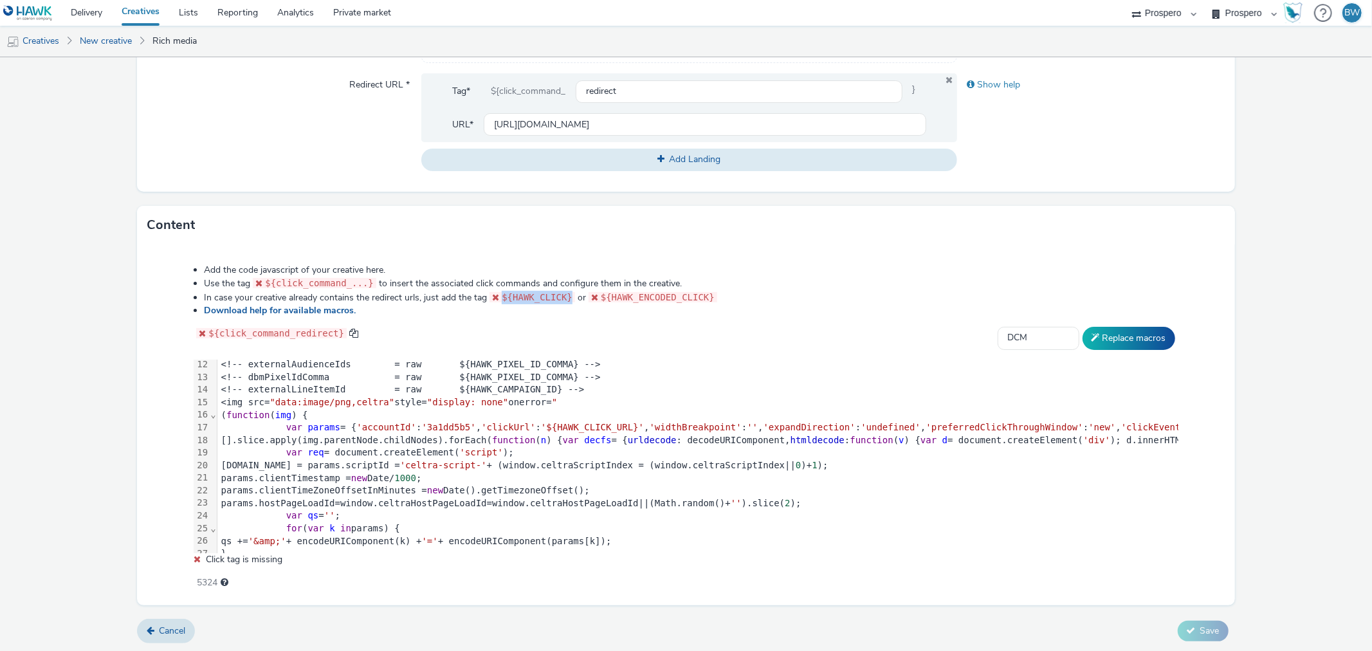
click at [561, 296] on span "${HAWK_CLICK}" at bounding box center [537, 297] width 71 height 10
copy span "${HAWK_CLICK}"
click at [286, 427] on span "var" at bounding box center [294, 427] width 16 height 10
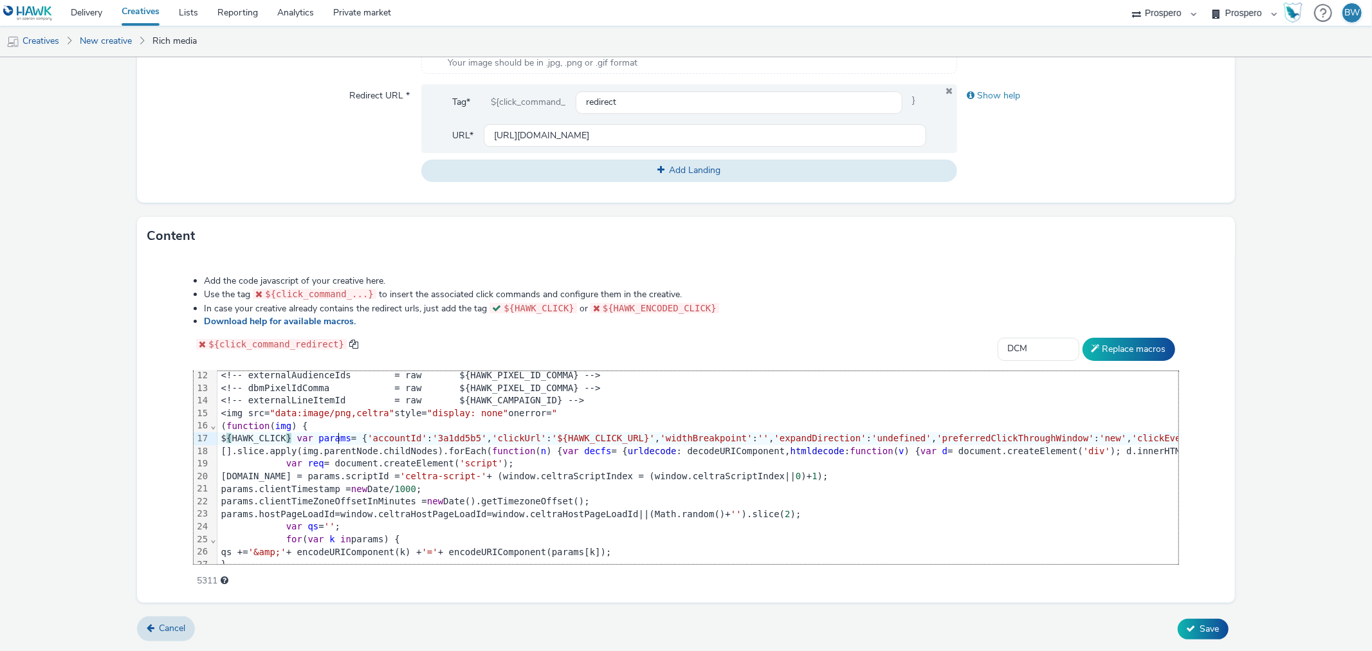
scroll to position [460, 0]
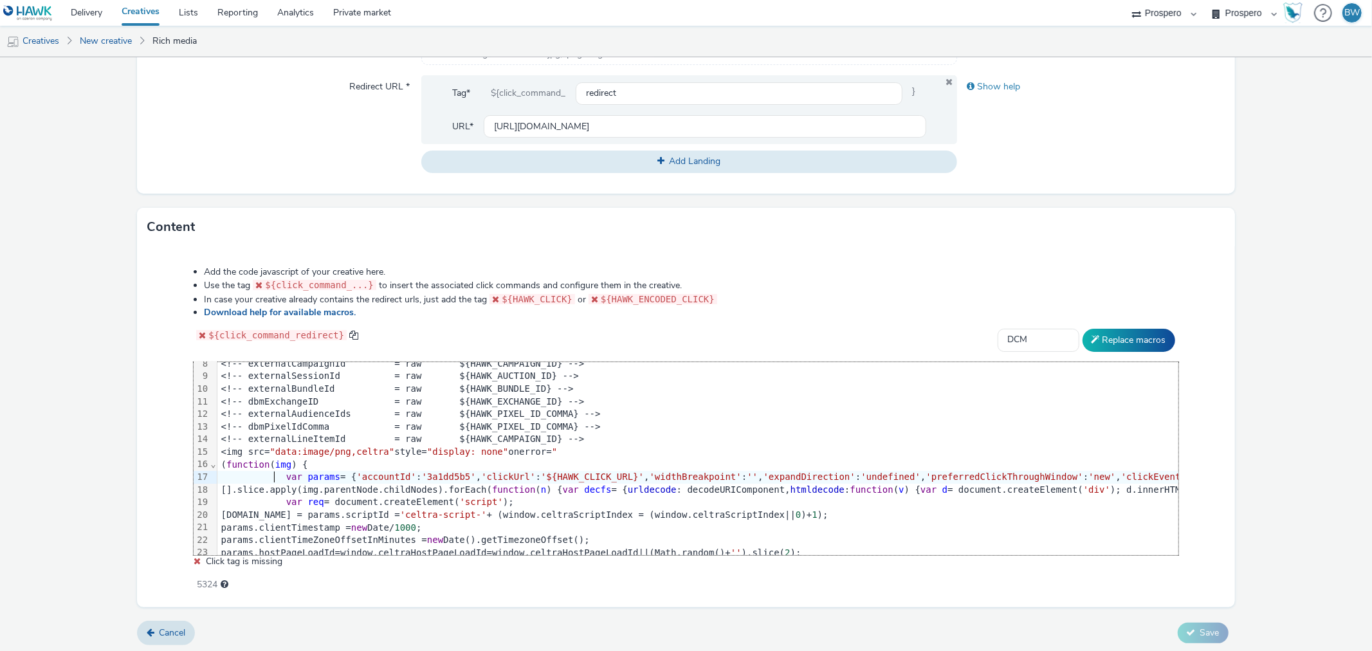
scroll to position [473, 0]
drag, startPoint x: 500, startPoint y: 295, endPoint x: 557, endPoint y: 298, distance: 57.4
click at [557, 298] on span "${HAWK_CLICK}" at bounding box center [537, 297] width 71 height 10
drag, startPoint x: 561, startPoint y: 294, endPoint x: 534, endPoint y: 298, distance: 27.4
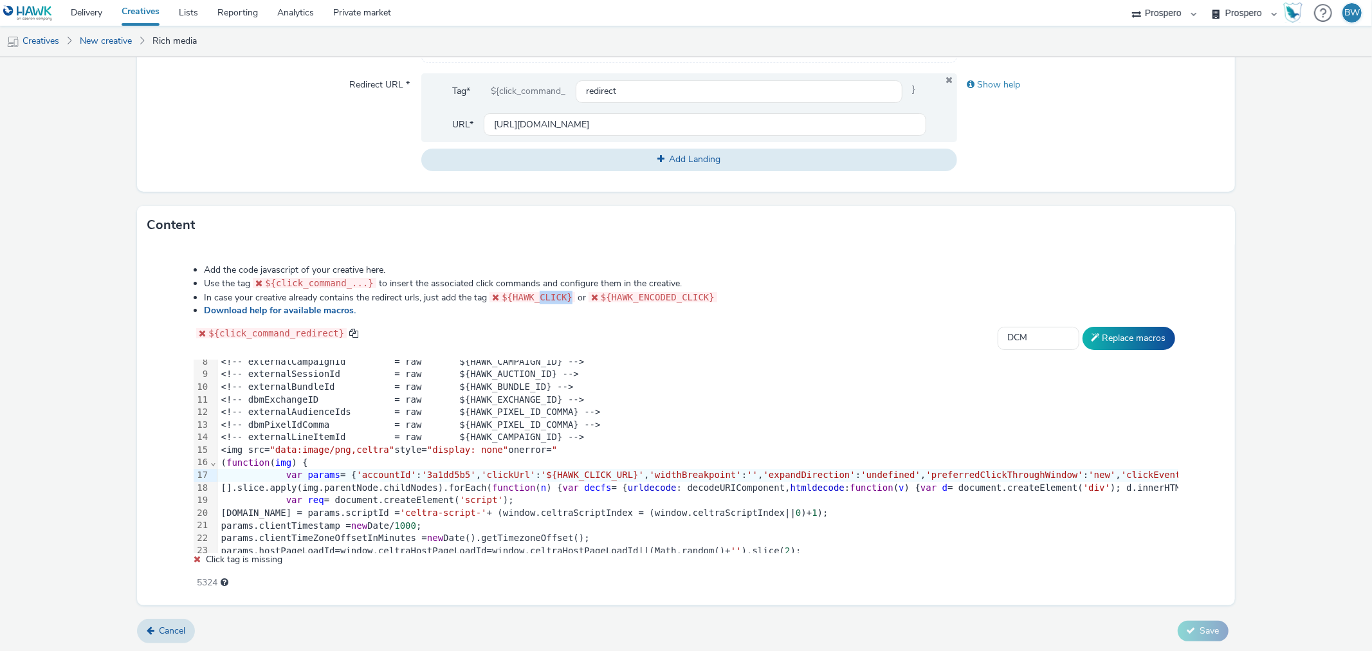
click at [534, 298] on span "${HAWK_CLICK}" at bounding box center [537, 297] width 71 height 10
copy span "CLICK}"
